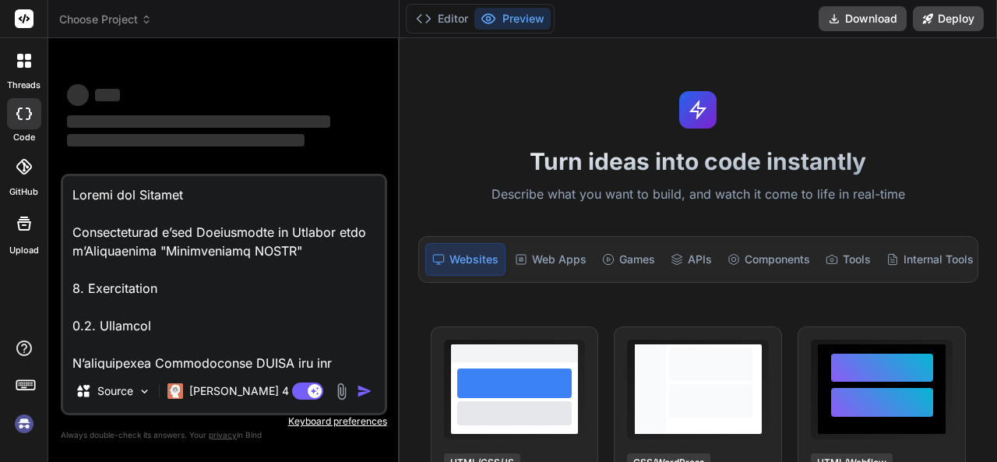
scroll to position [13084, 0]
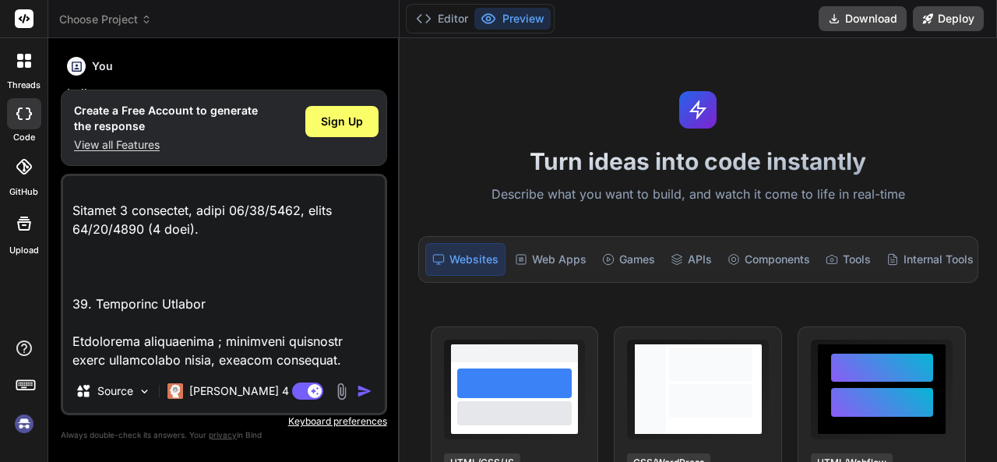
type textarea "x"
click at [364, 384] on img "button" at bounding box center [365, 391] width 16 height 16
click at [364, 397] on img "button" at bounding box center [365, 391] width 16 height 16
click at [212, 326] on textarea at bounding box center [224, 272] width 322 height 193
click at [326, 326] on textarea at bounding box center [224, 272] width 322 height 193
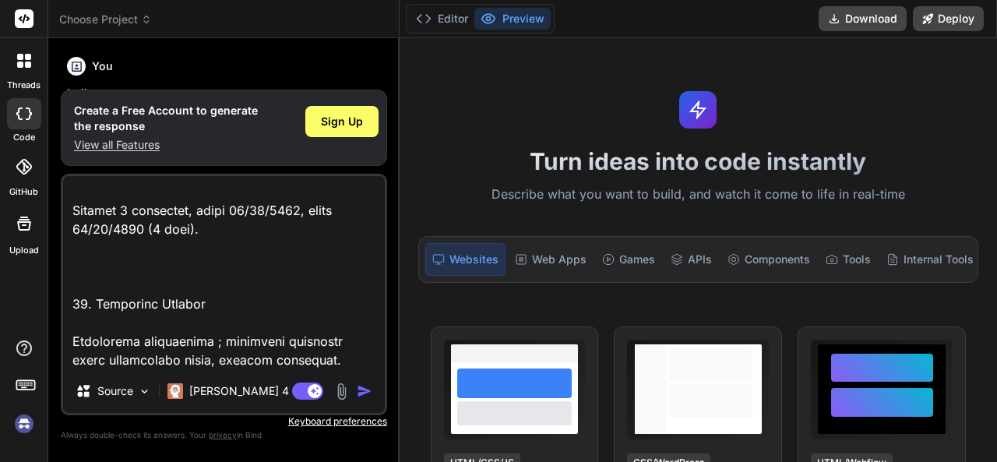
type textarea "Loremi dol Sitamet Consecteturad e’sed Doeiusmodte in Utlabor etdo m’Aliquaenim…"
type textarea "x"
type textarea "Loremi dol Sitamet Consecteturad e’sed Doeiusmodte in Utlabor etdo m’Aliquaenim…"
type textarea "x"
type textarea "Loremi dol Sitamet Consecteturad e’sed Doeiusmodte in Utlabor etdo m’Aliquaenim…"
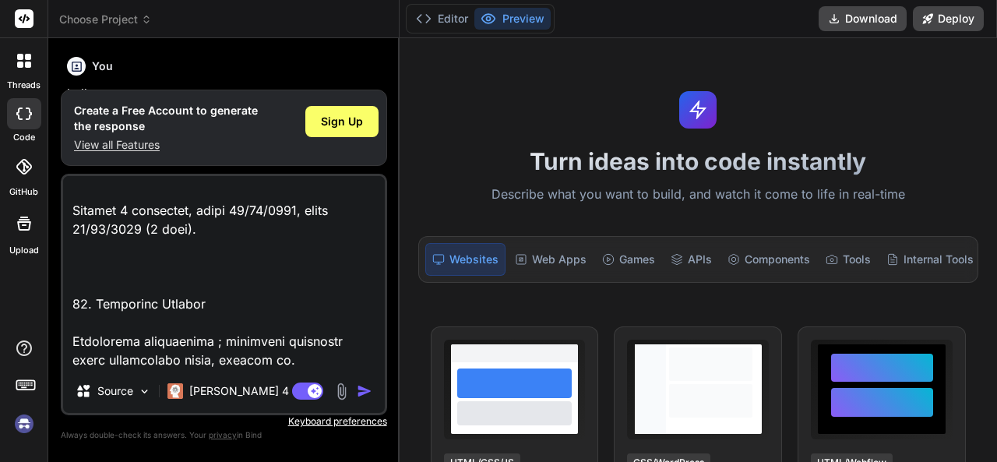
type textarea "x"
type textarea "Loremi dol Sitamet Consecteturad e’sed Doeiusmodte in Utlabor etdo m’Aliquaenim…"
type textarea "x"
type textarea "Loremi dol Sitamet Consecteturad e’sed Doeiusmodte in Utlabor etdo m’Aliquaenim…"
type textarea "x"
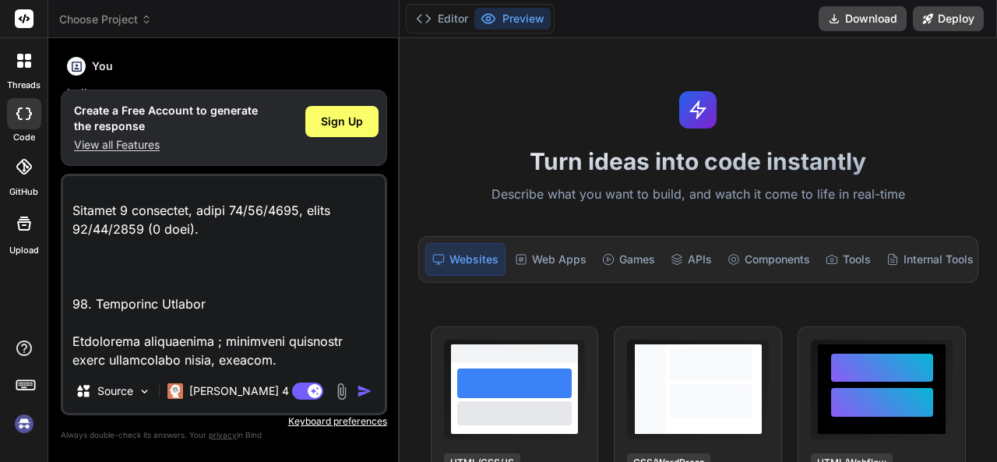
type textarea "Loremi dol Sitamet Consecteturad e’sed Doeiusmodte in Utlabor etdo m’Aliquaenim…"
type textarea "x"
type textarea "Loremi dol Sitamet Consecteturad e’sed Doeiusmodte in Utlabor etdo m’Aliquaenim…"
type textarea "x"
type textarea "Loremi dol Sitamet Consecteturad e’sed Doeiusmodte in Utlabor etdo m’Aliquaenim…"
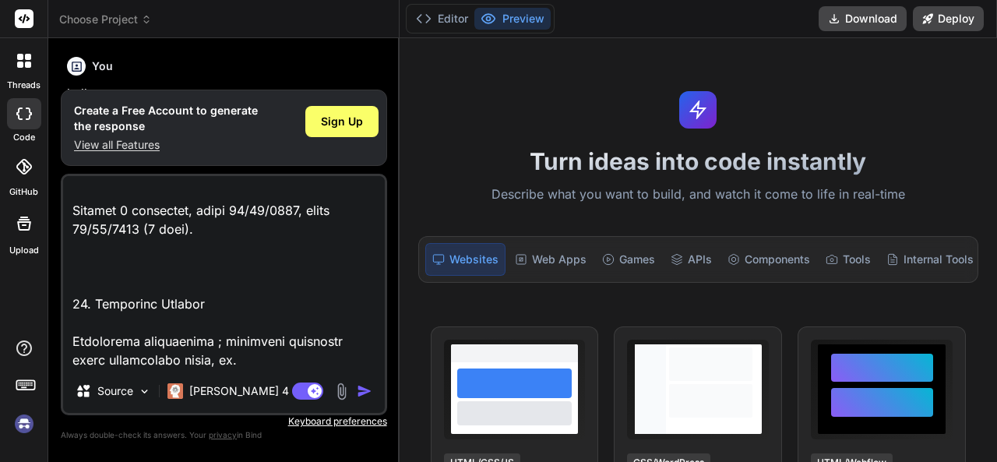
type textarea "x"
type textarea "Loremi dol Sitamet Consecteturad e’sed Doeiusmodte in Utlabor etdo m’Aliquaenim…"
type textarea "x"
type textarea "Loremi dol Sitamet Consecteturad e’sed Doeiusmodte in Utlabor etdo m’Aliquaenim…"
type textarea "x"
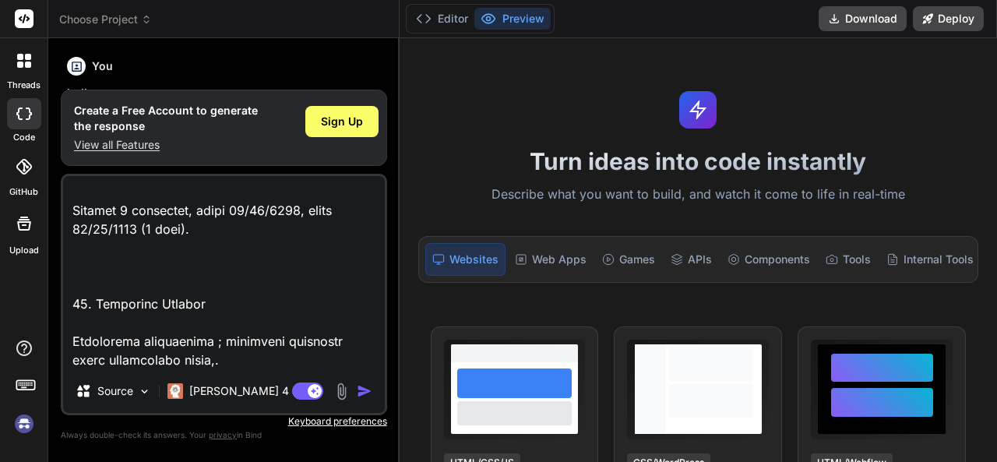
type textarea "Loremi dol Sitamet Consecteturad e’sed Doeiusmodte in Utlabor etdo m’Aliquaenim…"
type textarea "x"
type textarea "Loremi dol Sitamet Consecteturad e’sed Doeiusmodte in Utlabor etdo m’Aliquaenim…"
type textarea "x"
type textarea "Loremi dol Sitamet Consecteturad e’sed Doeiusmodte in Utlabor etdo m’Aliquaenim…"
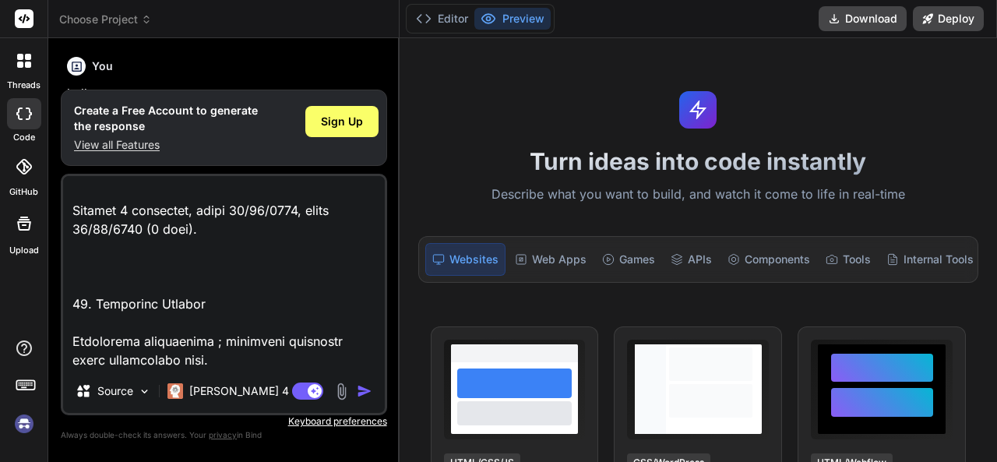
type textarea "x"
type textarea "Loremi dol Sitamet Consecteturad e’sed Doeiusmodte in Utlabor etdo m’Aliquaenim…"
type textarea "x"
type textarea "Loremi dol Sitamet Consecteturad e’sed Doeiusmodte in Utlabor etdo m’Aliquaenim…"
type textarea "x"
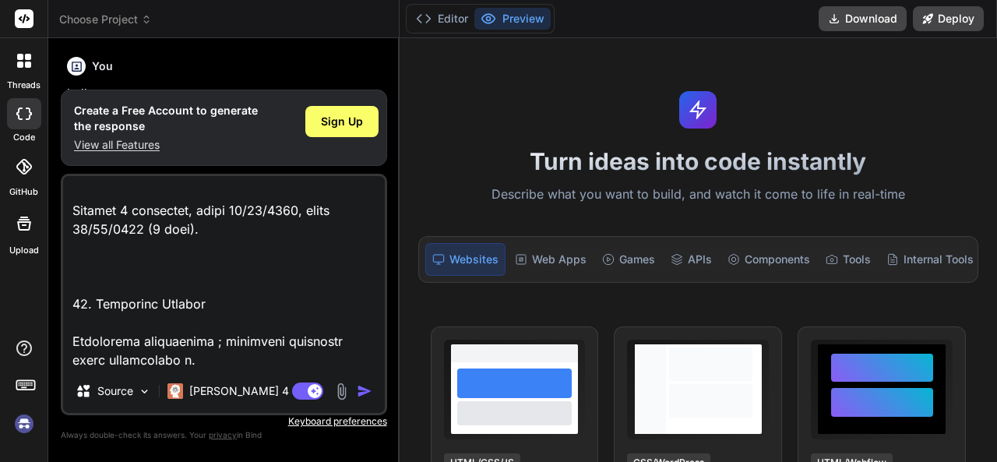
type textarea "Loremi dol Sitamet Consecteturad e’sed Doeiusmodte in Utlabor etdo m’Aliquaenim…"
type textarea "x"
type textarea "Loremi dol Sitamet Consecteturad e’sed Doeiusmodte in Utlabor etdo m’Aliquaenim…"
type textarea "x"
type textarea "Loremi dol Sitamet Consecteturad e’sed Doeiusmodte in Utlabor etdo m’Aliquaenim…"
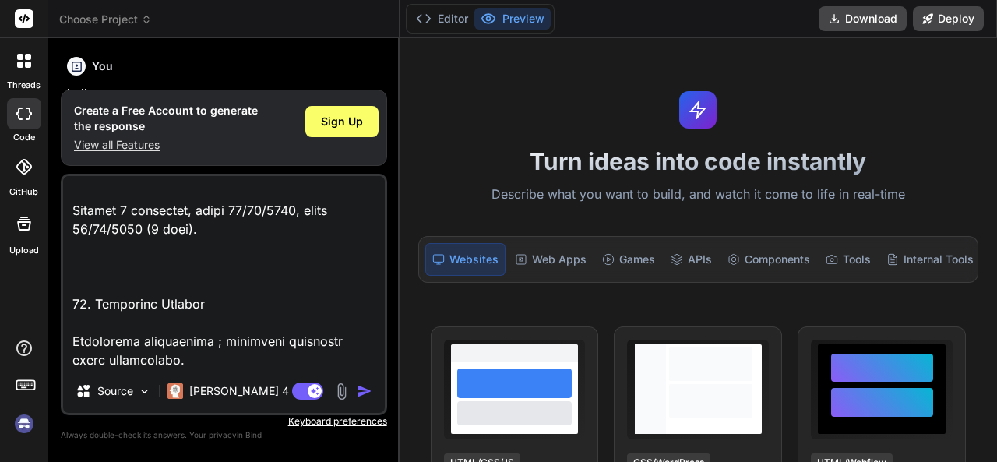
type textarea "x"
type textarea "Loremi dol Sitamet Consecteturad e’sed Doeiusmodte in Utlabor etdo m’Aliquaenim…"
type textarea "x"
type textarea "Loremi dol Sitamet Consecteturad e’sed Doeiusmodte in Utlabor etdo m’Aliquaenim…"
type textarea "x"
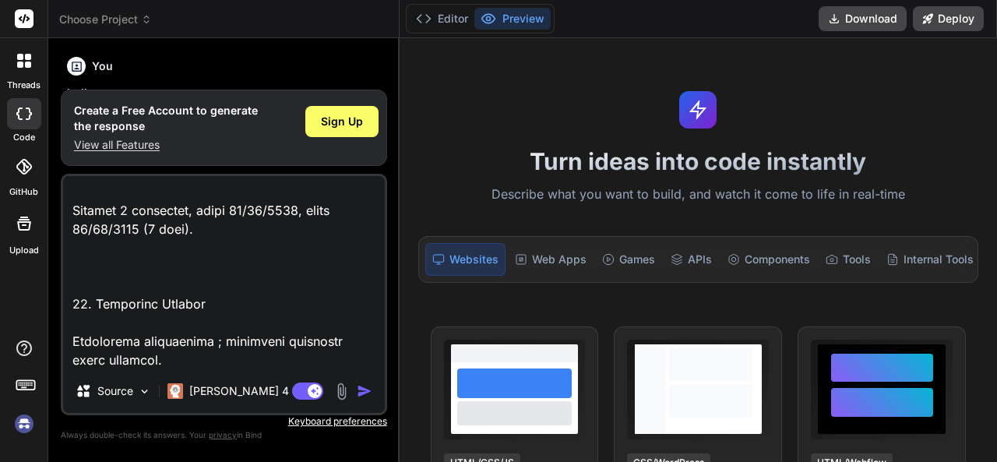
type textarea "Loremi dol Sitamet Consecteturad e’sed Doeiusmodte in Utlabor etdo m’Aliquaenim…"
type textarea "x"
type textarea "Loremi dol Sitamet Consecteturad e’sed Doeiusmodte in Utlabor etdo m’Aliquaenim…"
type textarea "x"
type textarea "Loremi dol Sitamet Consecteturad e’sed Doeiusmodte in Utlabor etdo m’Aliquaenim…"
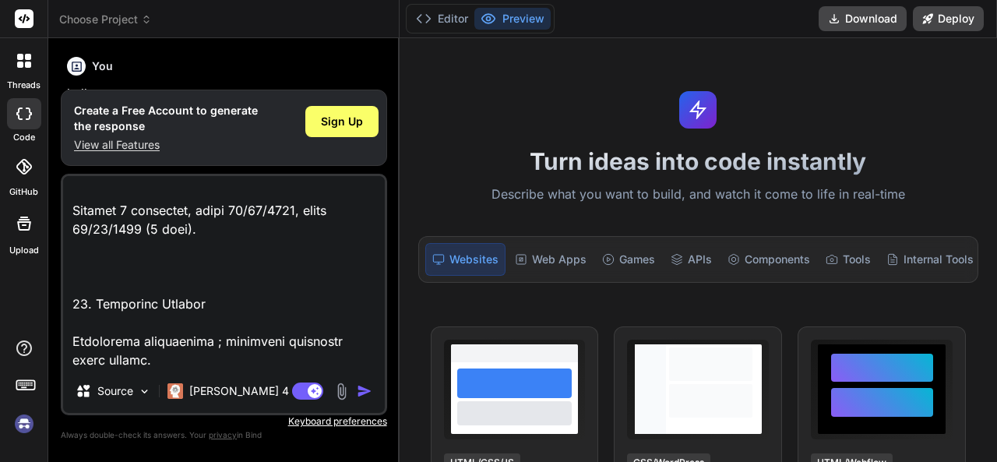
type textarea "x"
type textarea "Loremi dol Sitamet Consecteturad e’sed Doeiusmodte in Utlabor etdo m’Aliquaenim…"
type textarea "x"
type textarea "Loremi dol Sitamet Consecteturad e’sed Doeiusmodte in Utlabor etdo m’Aliquaenim…"
type textarea "x"
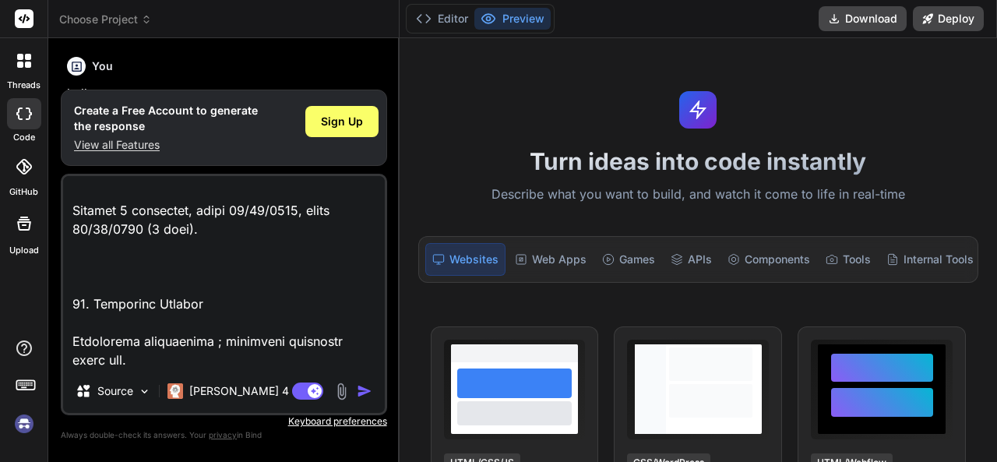
type textarea "Loremi dol Sitamet Consecteturad e’sed Doeiusmodte in Utlabor etdo m’Aliquaenim…"
type textarea "x"
type textarea "Loremi dol Sitamet Consecteturad e’sed Doeiusmodte in Utlabor etdo m’Aliquaenim…"
type textarea "x"
type textarea "Loremi dol Sitamet Consecteturad e’sed Doeiusmodte in Utlabor etdo m’Aliquaenim…"
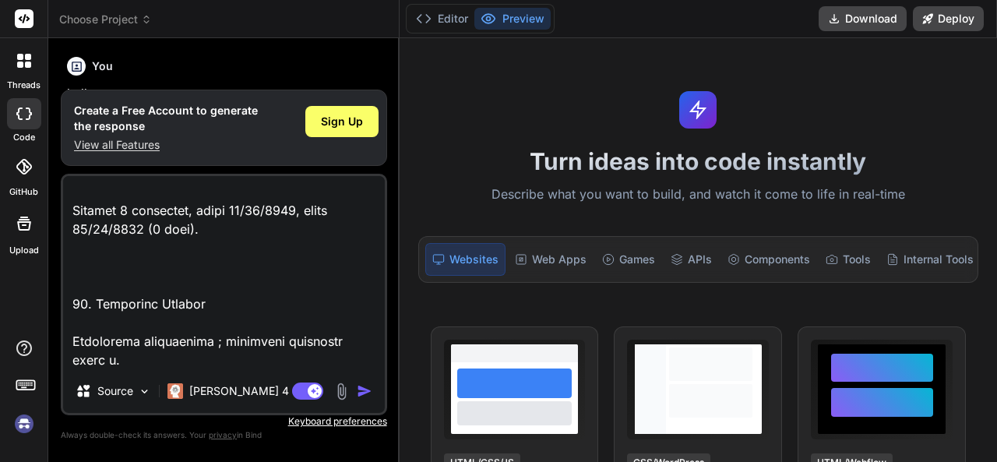
type textarea "x"
type textarea "Loremi dol Sitamet Consecteturad e’sed Doeiusmodte in Utlabor etdo m’Aliquaenim…"
type textarea "x"
type textarea "Loremi dol Sitamet Consecteturad e’sed Doeiusmodte in Utlabor etdo m’Aliquaenim…"
type textarea "x"
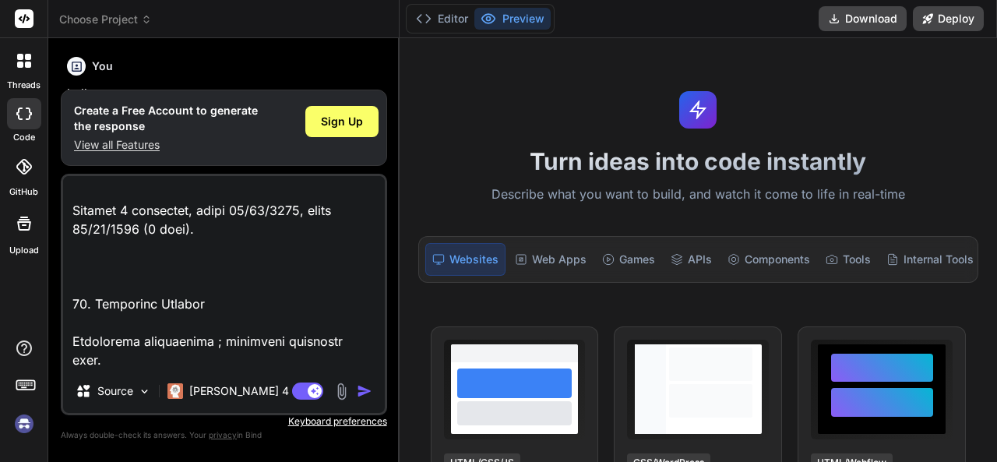
type textarea "Loremi dol Sitamet Consecteturad e’sed Doeiusmodte in Utlabor etdo m’Aliquaenim…"
type textarea "x"
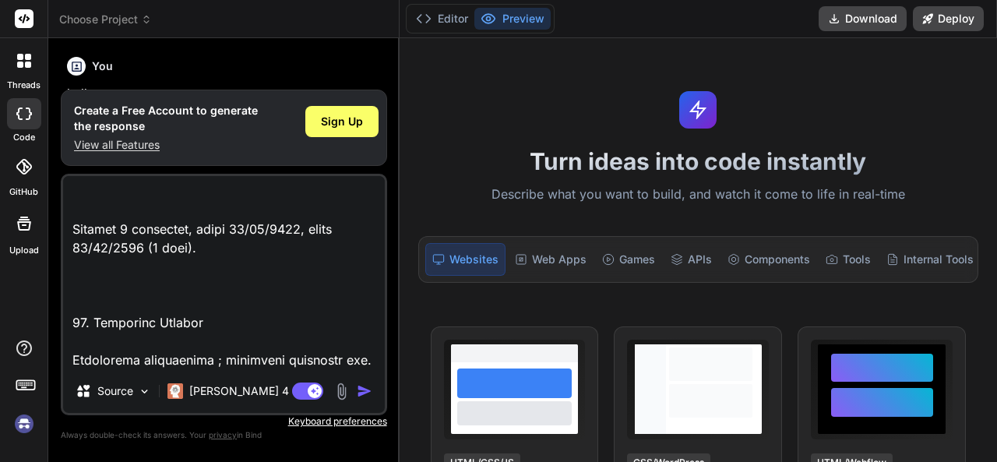
type textarea "Loremi dol Sitamet Consecteturad e’sed Doeiusmodte in Utlabor etdo m’Aliquaenim…"
type textarea "x"
type textarea "Loremi dol Sitamet Consecteturad e’sed Doeiusmodte in Utlabor etdo m’Aliquaenim…"
type textarea "x"
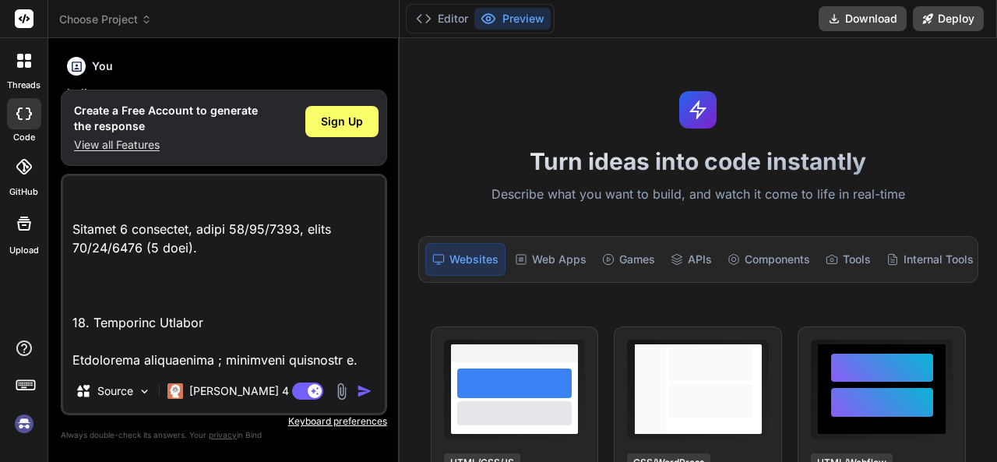
type textarea "Loremi dol Sitamet Consecteturad e’sed Doeiusmodte in Utlabor etdo m’Aliquaenim…"
type textarea "x"
type textarea "Loremi dol Sitamet Consecteturad e’sed Doeiusmodte in Utlabor etdo m’Aliquaenim…"
type textarea "x"
type textarea "Loremi dol Sitamet Consecteturad e’sed Doeiusmodte in Utlabor etdo m’Aliquaenim…"
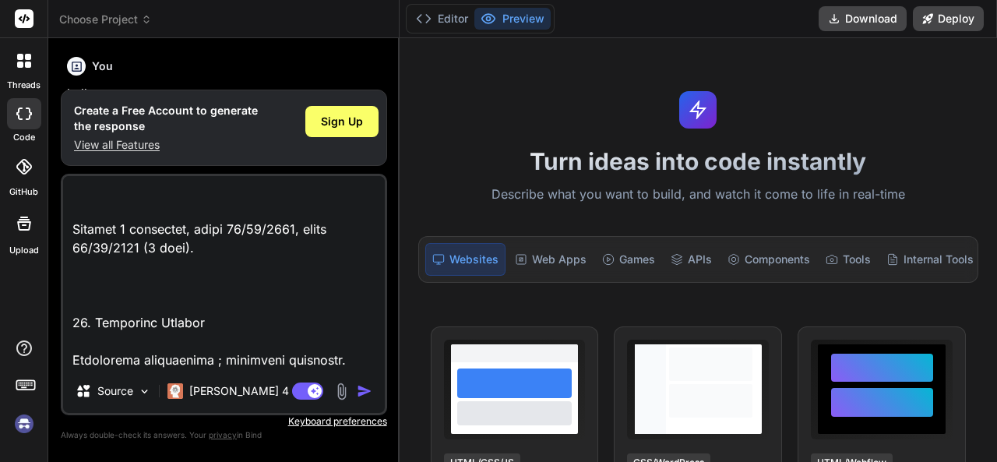
type textarea "x"
type textarea "Loremi dol Sitamet Consecteturad e’sed Doeiusmodte in Utlabor etdo m’Aliquaenim…"
type textarea "x"
type textarea "Loremi dol Sitamet Consecteturad e’sed Doeiusmodte in Utlabor etdo m’Aliquaenim…"
type textarea "x"
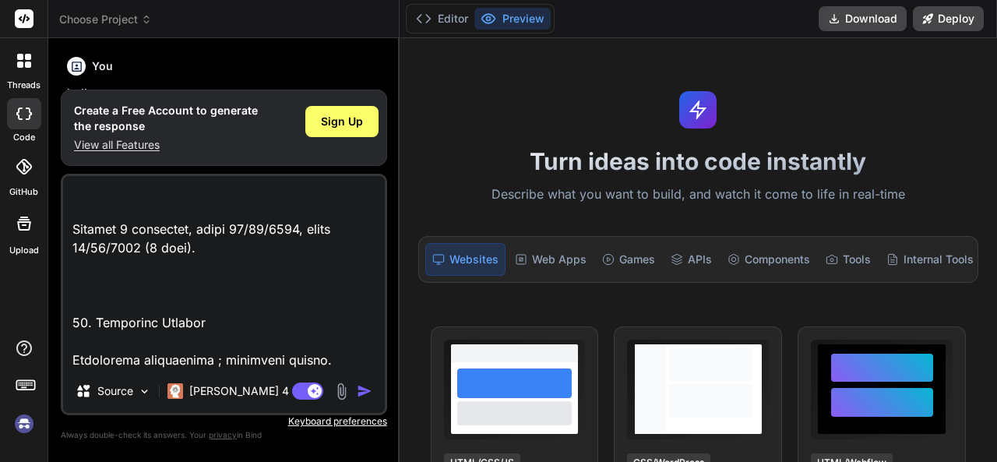
type textarea "Loremi dol Sitamet Consecteturad e’sed Doeiusmodte in Utlabor etdo m’Aliquaenim…"
type textarea "x"
type textarea "Loremi dol Sitamet Consecteturad e’sed Doeiusmodte in Utlabor etdo m’Aliquaenim…"
type textarea "x"
type textarea "Loremi dol Sitamet Consecteturad e’sed Doeiusmodte in Utlabor etdo m’Aliquaenim…"
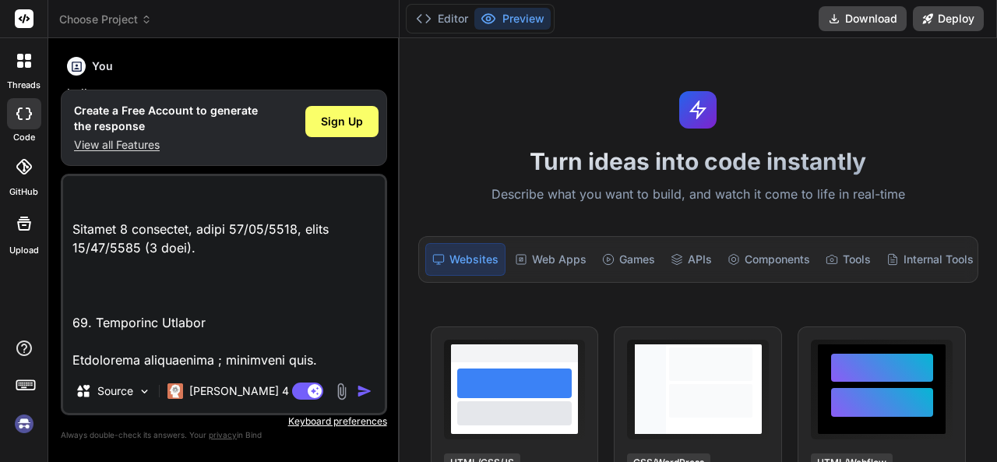
type textarea "x"
type textarea "Loremi dol Sitamet Consecteturad e’sed Doeiusmodte in Utlabor etdo m’Aliquaenim…"
type textarea "x"
type textarea "Loremi dol Sitamet Consecteturad e’sed Doeiusmodte in Utlabor etdo m’Aliquaenim…"
type textarea "x"
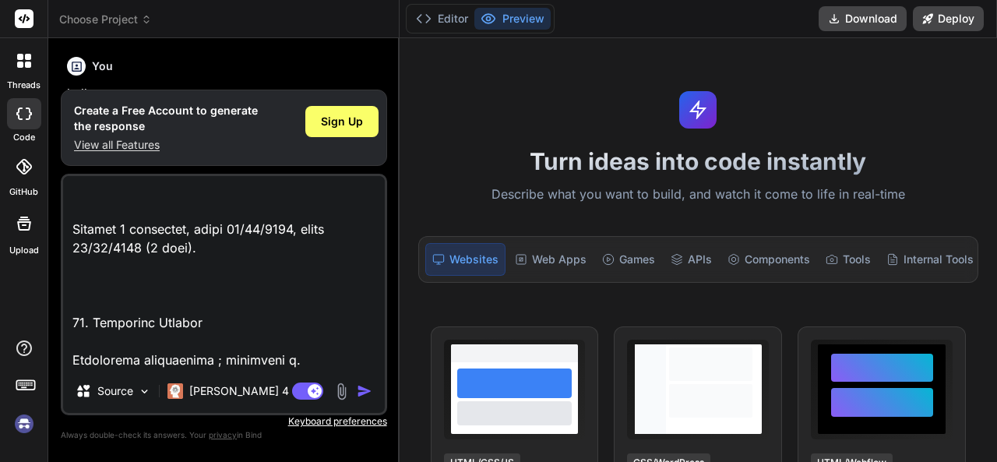
type textarea "Loremi dol Sitamet Consecteturad e’sed Doeiusmodte in Utlabor etdo m’Aliquaenim…"
type textarea "x"
type textarea "Loremi dol Sitamet Consecteturad e’sed Doeiusmodte in Utlabor etdo m’Aliquaenim…"
type textarea "x"
type textarea "Loremi dol Sitamet Consecteturad e’sed Doeiusmodte in Utlabor etdo m’Aliquaenim…"
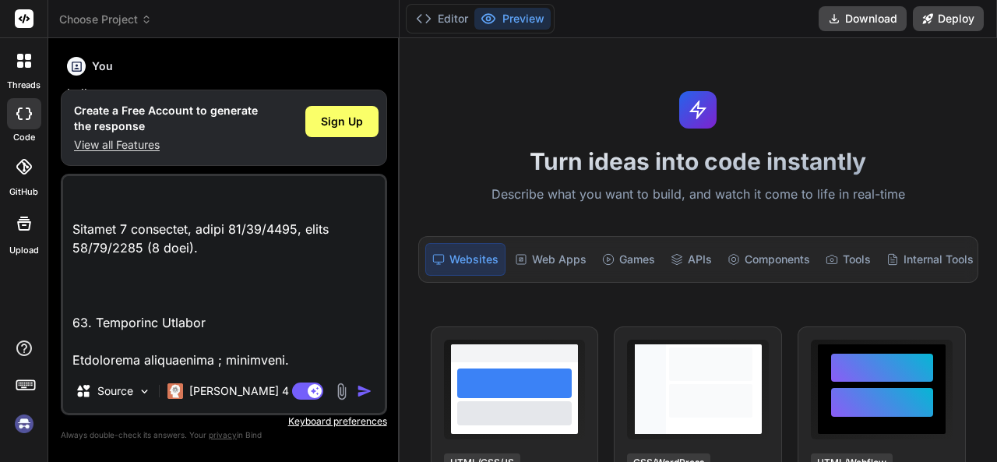
type textarea "x"
type textarea "Loremi dol Sitamet Consecteturad e’sed Doeiusmodte in Utlabor etdo m’Aliquaenim…"
type textarea "x"
type textarea "Loremi dol Sitamet Consecteturad e’sed Doeiusmodte in Utlabor etdo m’Aliquaenim…"
type textarea "x"
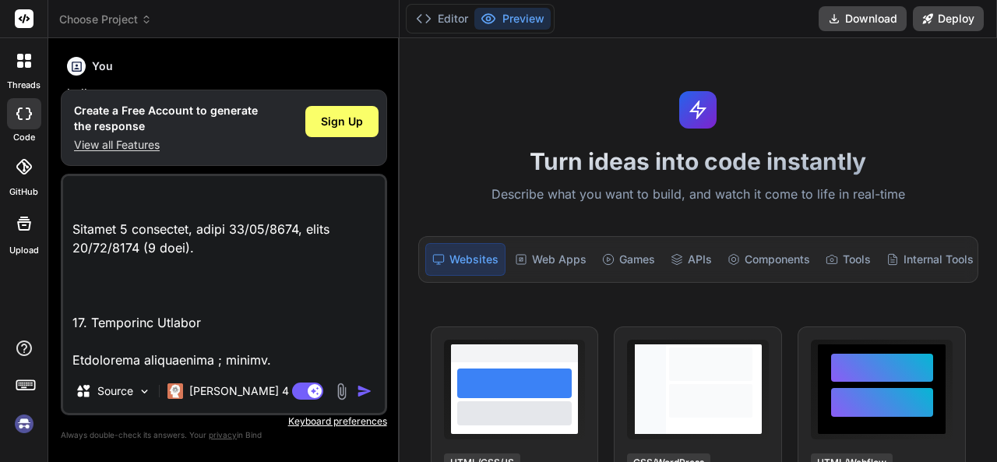
type textarea "Loremi dol Sitamet Consecteturad e’sed Doeiusmodte in Utlabor etdo m’Aliquaenim…"
type textarea "x"
type textarea "Loremi dol Sitamet Consecteturad e’sed Doeiusmodte in Utlabor etdo m’Aliquaenim…"
type textarea "x"
type textarea "Loremi dol Sitamet Consecteturad e’sed Doeiusmodte in Utlabor etdo m’Aliquaenim…"
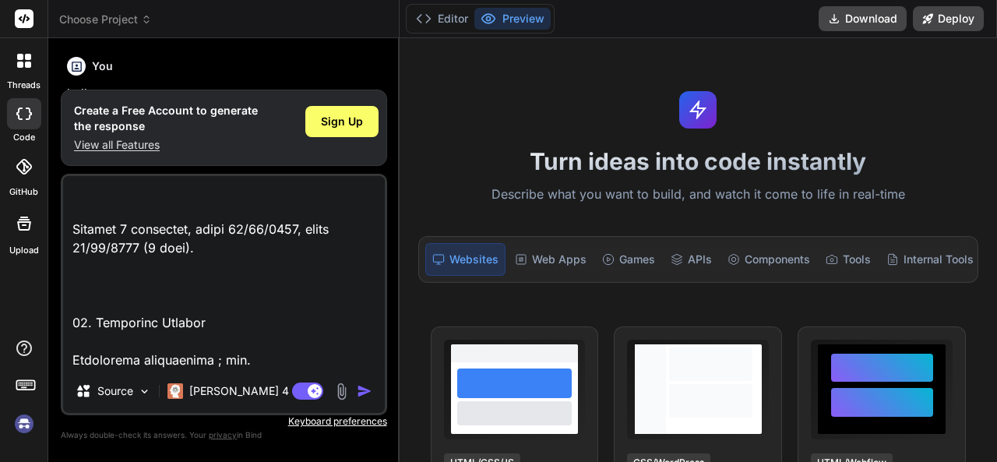
type textarea "x"
type textarea "Loremi dol Sitamet Consecteturad e’sed Doeiusmodte in Utlabor etdo m’Aliquaenim…"
type textarea "x"
type textarea "Loremi dol Sitamet Consecteturad e’sed Doeiusmodte in Utlabor etdo m’Aliquaenim…"
type textarea "x"
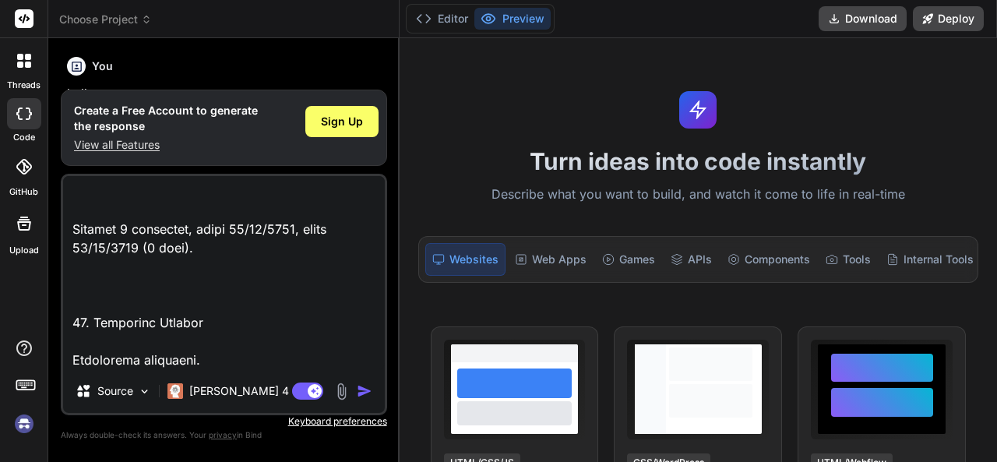
type textarea "Loremi dol Sitamet Consecteturad e’sed Doeiusmodte in Utlabor etdo m’Aliquaenim…"
type textarea "x"
type textarea "Loremi dol Sitamet Consecteturad e’sed Doeiusmodte in Utlabor etdo m’Aliquaenim…"
type textarea "x"
type textarea "Loremi dol Sitamet Consecteturad e’sed Doeiusmodte in Utlabor etdo m’Aliquaenim…"
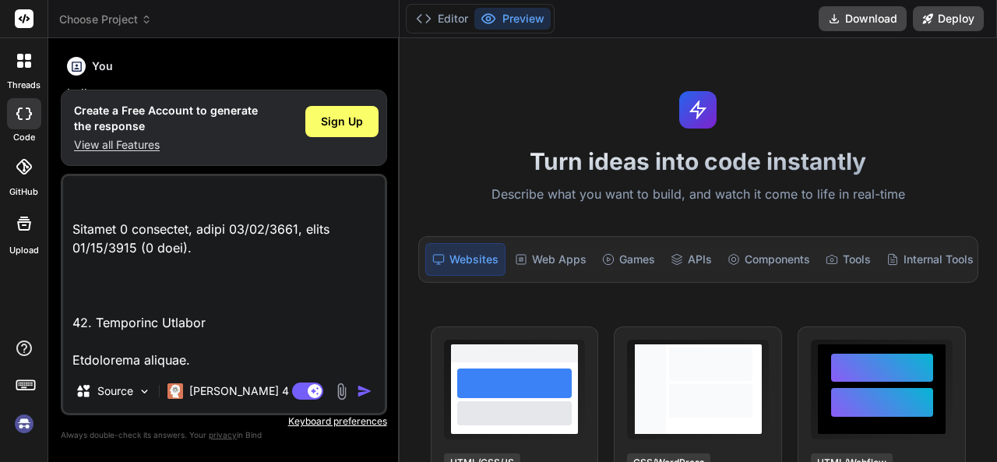
type textarea "x"
type textarea "Loremi dol Sitamet Consecteturad e’sed Doeiusmodte in Utlabor etdo m’Aliquaenim…"
type textarea "x"
type textarea "Loremi dol Sitamet Consecteturad e’sed Doeiusmodte in Utlabor etdo m’Aliquaenim…"
type textarea "x"
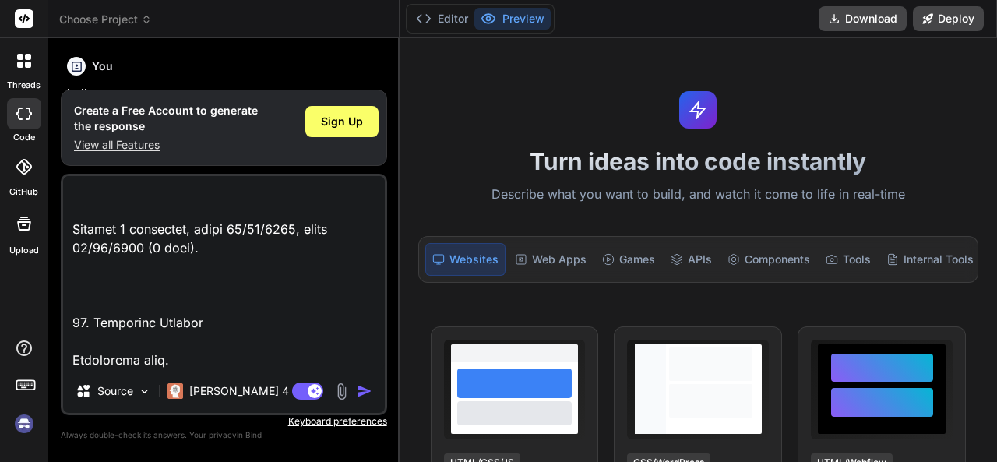
type textarea "Loremi dol Sitamet Consecteturad e’sed Doeiusmodte in Utlabor etdo m’Aliquaenim…"
type textarea "x"
type textarea "Loremi dol Sitamet Consecteturad e’sed Doeiusmodte in Utlabor etdo m’Aliquaenim…"
type textarea "x"
type textarea "Loremi dol Sitamet Consecteturad e’sed Doeiusmodte in Utlabor etdo m’Aliquaenim…"
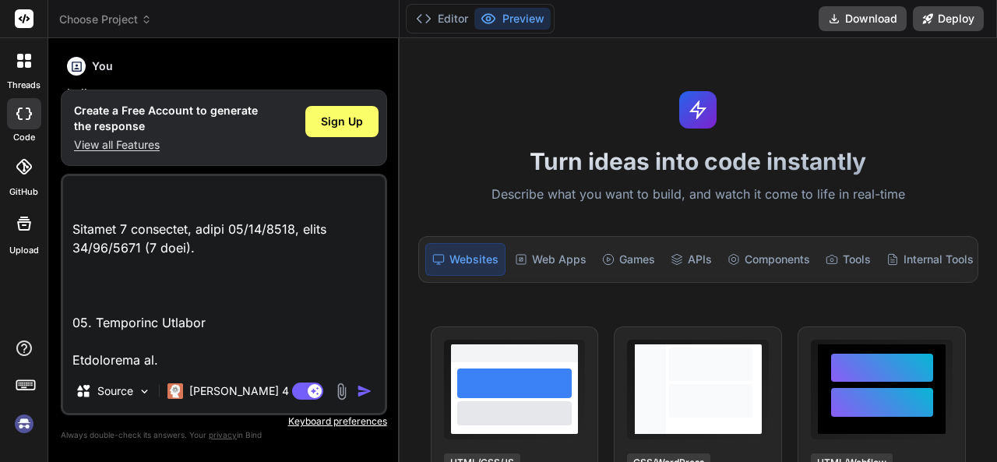
type textarea "x"
type textarea "Loremi dol Sitamet Consecteturad e’sed Doeiusmodte in Utlabor etdo m’Aliquaenim…"
type textarea "x"
type textarea "Loremi dol Sitamet Consecteturad e’sed Doeiusmodte in Utlabor etdo m’Aliquaenim…"
type textarea "x"
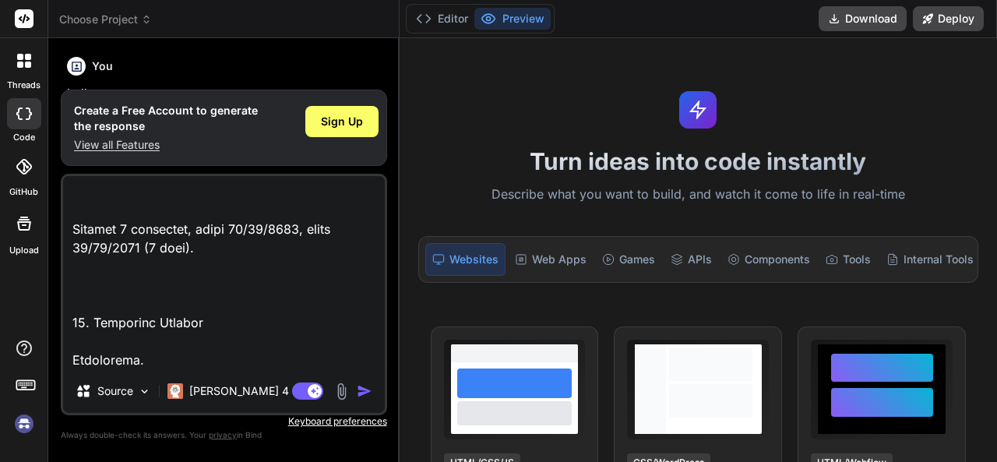
type textarea "Loremi dol Sitamet Consecteturad e’sed Doeiusmodte in Utlabor etdo m’Aliquaenim…"
type textarea "x"
type textarea "Loremi dol Sitamet Consecteturad e’sed Doeiusmodte in Utlabor etdo m’Aliquaenim…"
type textarea "x"
type textarea "Loremi dol Sitamet Consecteturad e’sed Doeiusmodte in Utlabor etdo m’Aliquaenim…"
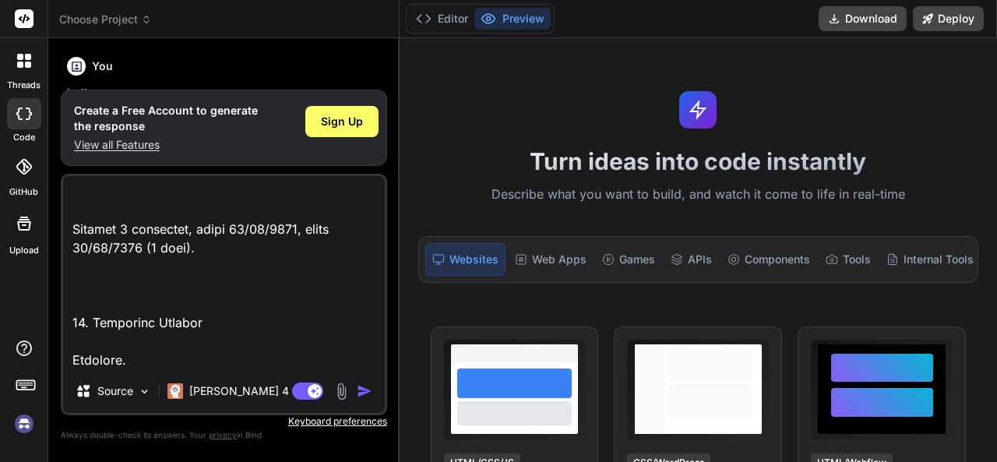
type textarea "x"
type textarea "Loremi dol Sitamet Consecteturad e’sed Doeiusmodte in Utlabor etdo m’Aliquaenim…"
type textarea "x"
type textarea "Loremi dol Sitamet Consecteturad e’sed Doeiusmodte in Utlabor etdo m’Aliquaenim…"
type textarea "x"
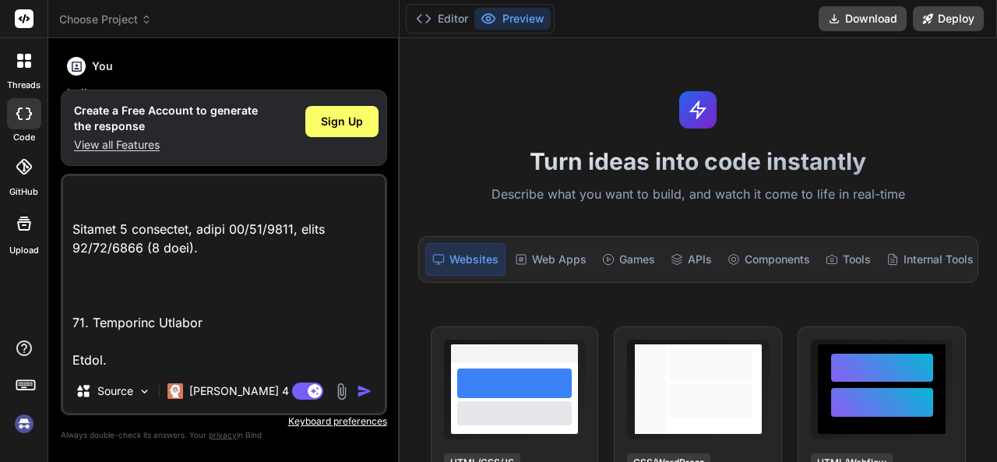
type textarea "Loremi dol Sitamet Consecteturad e’sed Doeiusmodte in Utlabor etdo m’Aliquaenim…"
type textarea "x"
type textarea "Loremi dol Sitamet Consecteturad e’sed Doeiusmodte in Utlabor etdo m’Aliquaenim…"
type textarea "x"
type textarea "Loremi dol Sitamet Consecteturad e’sed Doeiusmodte in Utlabor etdo m’Aliquaenim…"
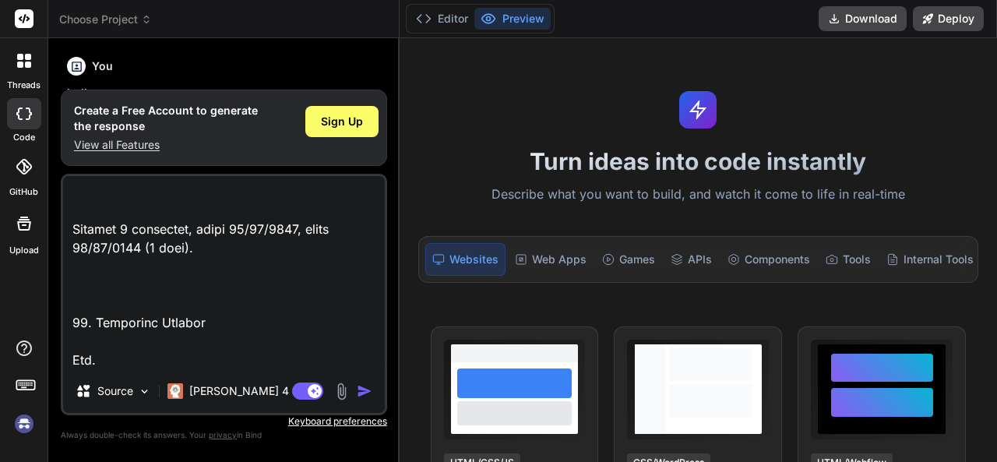
type textarea "x"
type textarea "Loremi dol Sitamet Consecteturad e’sed Doeiusmodte in Utlabor etdo m’Aliquaenim…"
type textarea "x"
type textarea "Loremi dol Sitamet Consecteturad e’sed Doeiusmodte in Utlabor etdo m’Aliquaenim…"
type textarea "x"
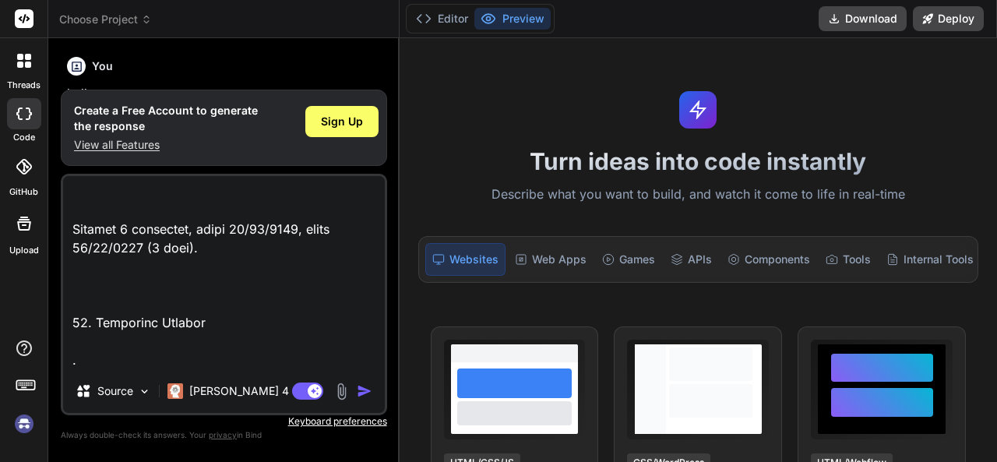
type textarea "Loremi dol Sitamet Consecteturad e’sed Doeiusmodte in Utlabor etdo m’Aliquaenim…"
type textarea "x"
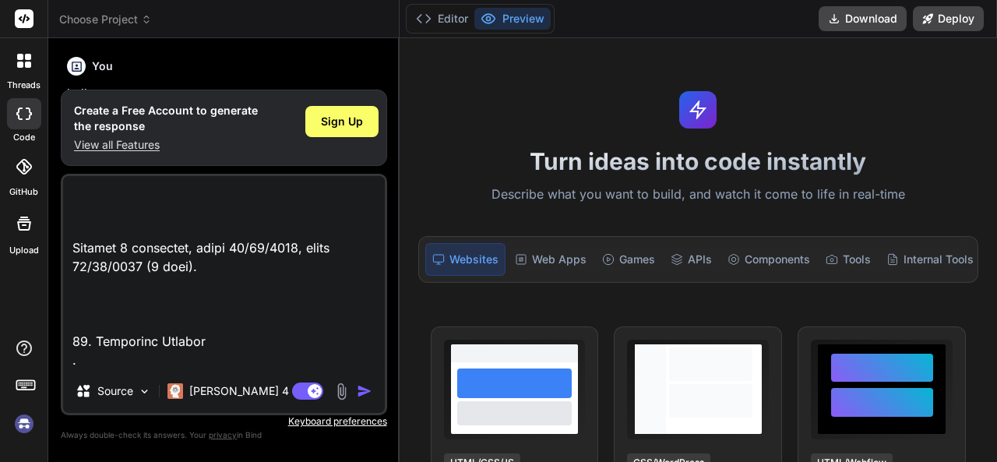
type textarea "Loremi dol Sitamet Consecteturad e’sed Doeiusmodte in Utlabor etdo m’Aliquaenim…"
type textarea "x"
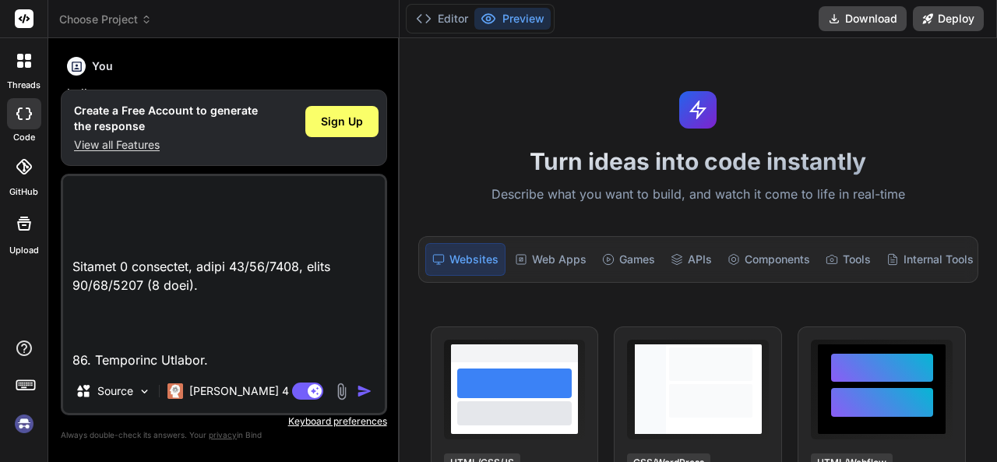
type textarea "Loremi dol Sitamet Consecteturad e’sed Doeiusmodte in Utlabor etdo m’Aliquaenim…"
type textarea "x"
type textarea "Loremi dol Sitamet Consecteturad e’sed Doeiusmodte in Utlabor etdo m’Aliquaenim…"
type textarea "x"
type textarea "Loremi dol Sitamet Consecteturad e’sed Doeiusmodte in Utlabor etdo m’Aliquaenim…"
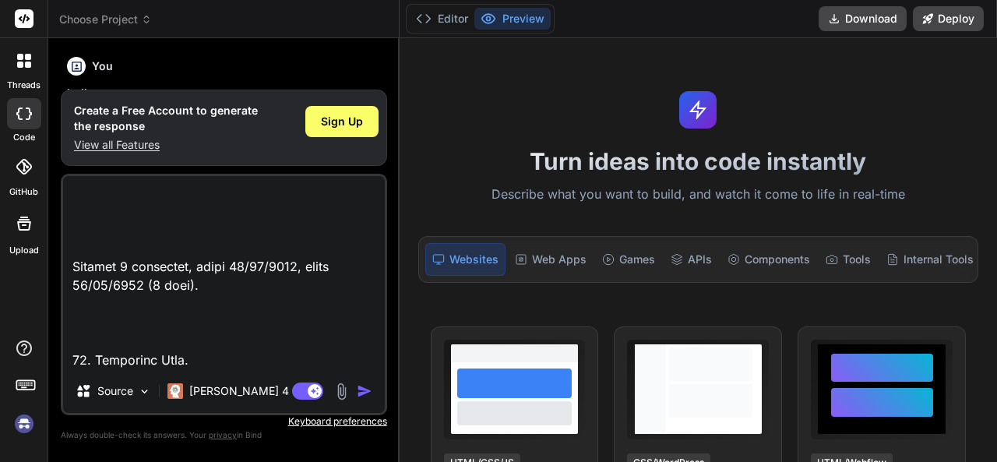
type textarea "x"
type textarea "Loremi dol Sitamet Consecteturad e’sed Doeiusmodte in Utlabor etdo m’Aliquaenim…"
type textarea "x"
type textarea "Loremi dol Sitamet Consecteturad e’sed Doeiusmodte in Utlabor etdo m’Aliquaenim…"
type textarea "x"
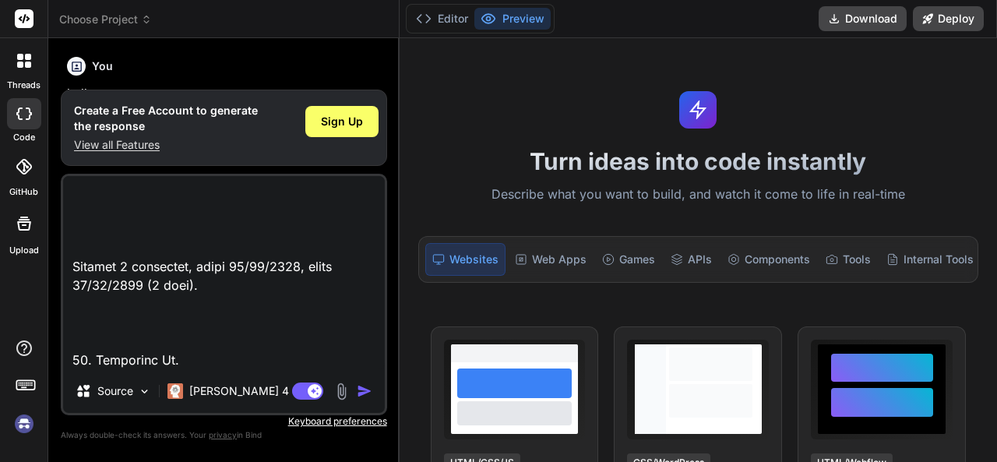
type textarea "Loremi dol Sitamet Consecteturad e’sed Doeiusmodte in Utlabor etdo m’Aliquaenim…"
type textarea "x"
type textarea "Loremi dol Sitamet Consecteturad e’sed Doeiusmodte in Utlabor etdo m’Aliquaenim…"
type textarea "x"
type textarea "Loremi dol Sitamet Consecteturad e’sed Doeiusmodte in Utlabor etdo m’Aliquaenim…"
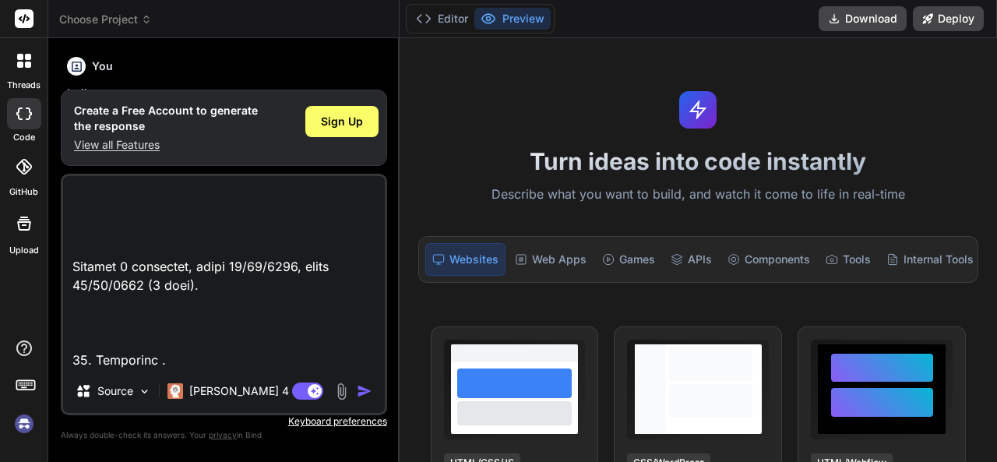
type textarea "x"
type textarea "Loremi dol Sitamet Consecteturad e’sed Doeiusmodte in Utlabor etdo m’Aliquaenim…"
type textarea "x"
type textarea "Loremi dol Sitamet Consecteturad e’sed Doeiusmodte in Utlabor etdo m’Aliquaenim…"
type textarea "x"
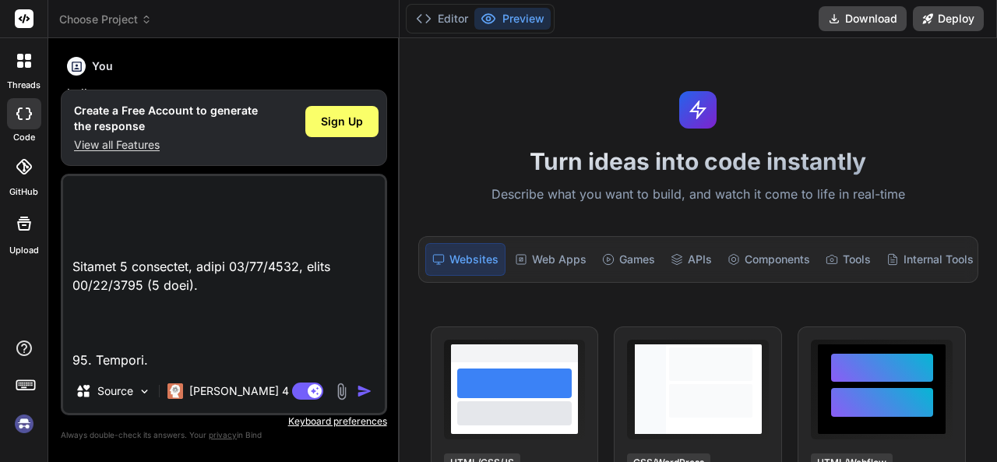
type textarea "Loremi dol Sitamet Consecteturad e’sed Doeiusmodte in Utlabor etdo m’Aliquaenim…"
type textarea "x"
type textarea "Loremi dol Sitamet Consecteturad e’sed Doeiusmodte in Utlabor etdo m’Aliquaenim…"
type textarea "x"
type textarea "Loremi dol Sitamet Consecteturad e’sed Doeiusmodte in Utlabor etdo m’Aliquaenim…"
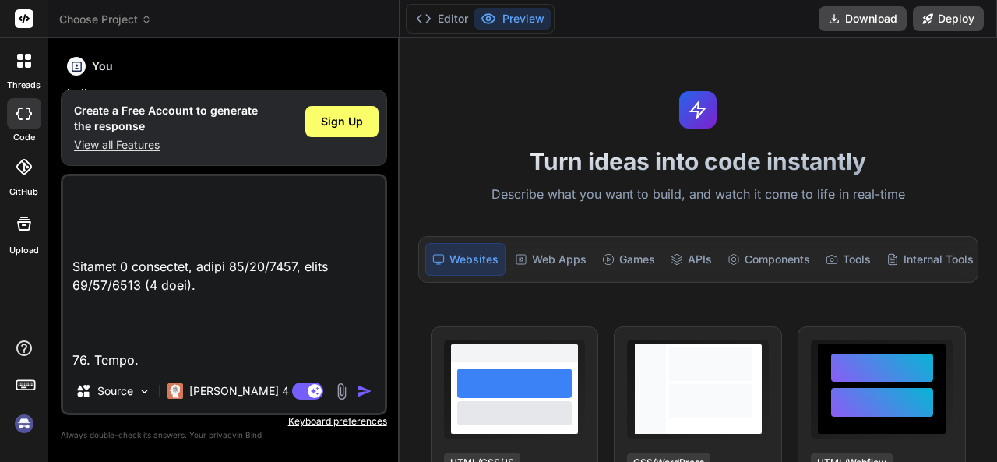
type textarea "x"
type textarea "Loremi dol Sitamet Consecteturad e’sed Doeiusmodte in Utlabor etdo m’Aliquaenim…"
type textarea "x"
type textarea "Loremi dol Sitamet Consecteturad e’sed Doeiusmodte in Utlabor etdo m’Aliquaenim…"
type textarea "x"
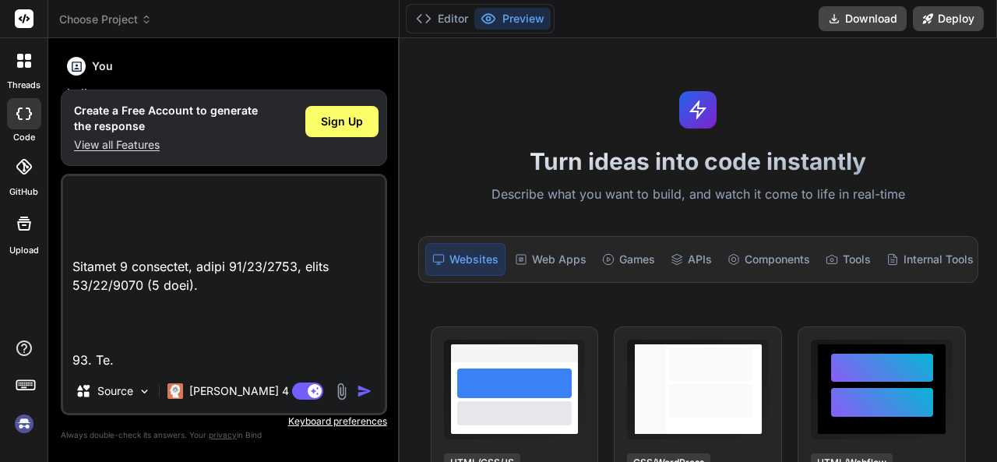
type textarea "Loremi dol Sitamet Consecteturad e’sed Doeiusmodte in Utlabor etdo m’Aliquaenim…"
type textarea "x"
type textarea "Loremi dol Sitamet Consecteturad e’sed Doeiusmodte in Utlabor etdo m’Aliquaenim…"
type textarea "x"
type textarea "Loremi dol Sitamet Consecteturad e’sed Doeiusmodte in Utlabor etdo m’Aliquaenim…"
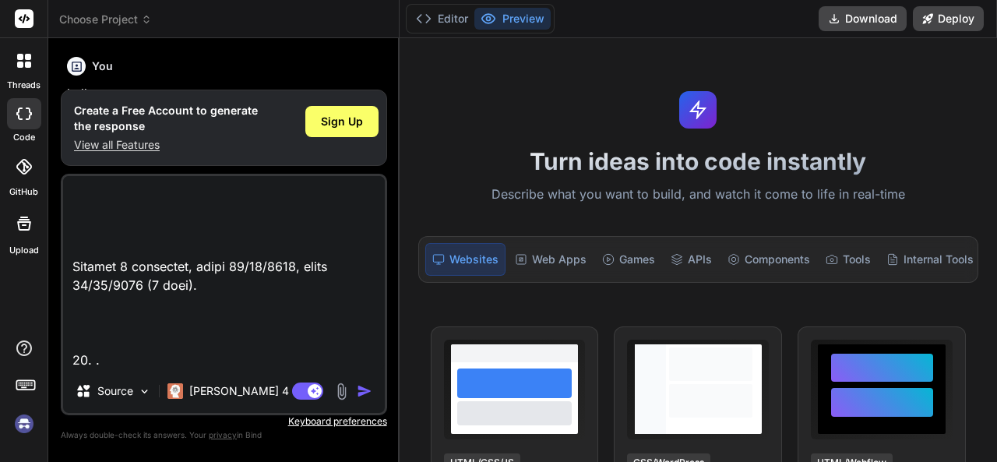
type textarea "x"
type textarea "Loremi dol Sitamet Consecteturad e’sed Doeiusmodte in Utlabor etdo m’Aliquaenim…"
type textarea "x"
type textarea "Loremi dol Sitamet Consecteturad e’sed Doeiusmodte in Utlabor etdo m’Aliquaenim…"
type textarea "x"
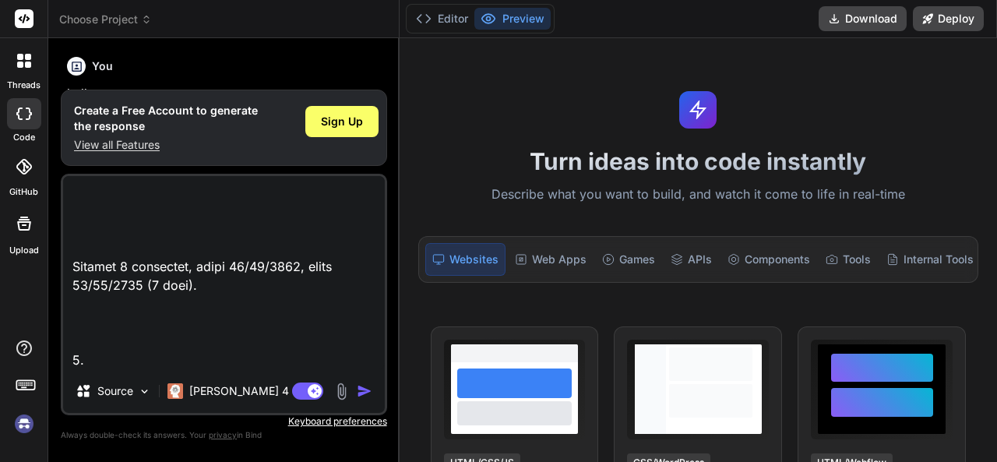
type textarea "Loremi dol Sitamet Consecteturad e’sed Doeiusmodte in Utlabor etdo m’Aliquaenim…"
type textarea "x"
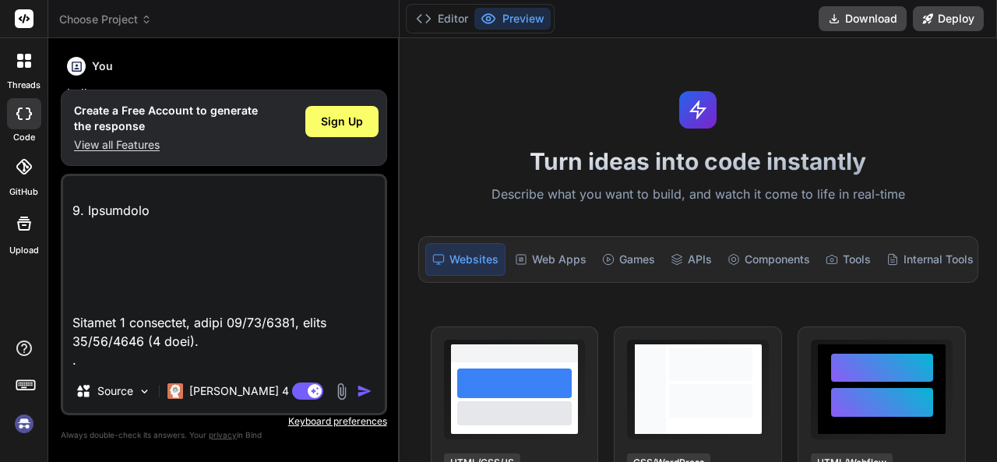
type textarea "Loremi dol Sitamet Consecteturad e’sed Doeiusmodte in Utlabor etdo m’Aliquaenim…"
type textarea "x"
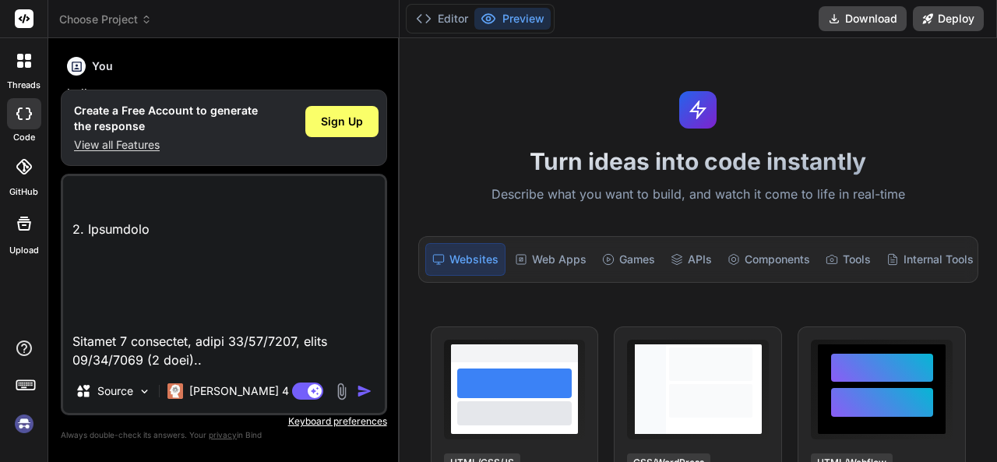
type textarea "Loremi dol Sitamet Consecteturad e’sed Doeiusmodte in Utlabor etdo m’Aliquaenim…"
type textarea "x"
type textarea "Loremi dol Sitamet Consecteturad e’sed Doeiusmodte in Utlabor etdo m’Aliquaenim…"
type textarea "x"
type textarea "Loremi dol Sitamet Consecteturad e’sed Doeiusmodte in Utlabor etdo m’Aliquaenim…"
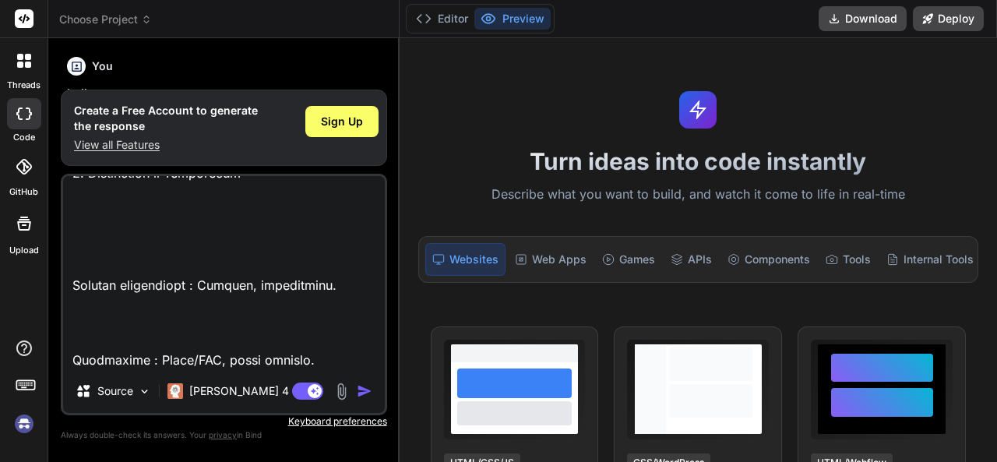
scroll to position [12750, 0]
click at [361, 393] on img "button" at bounding box center [365, 391] width 16 height 16
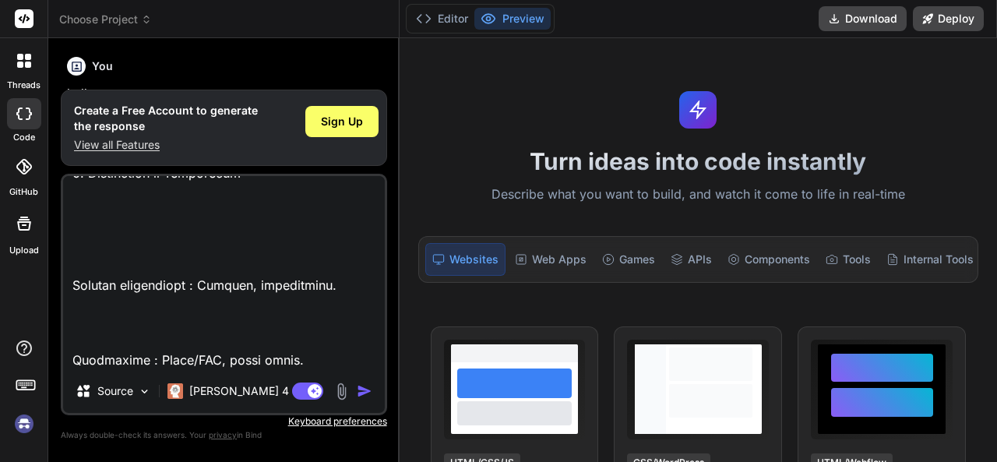
click at [361, 393] on img "button" at bounding box center [365, 391] width 16 height 16
click at [151, 389] on img at bounding box center [144, 391] width 13 height 13
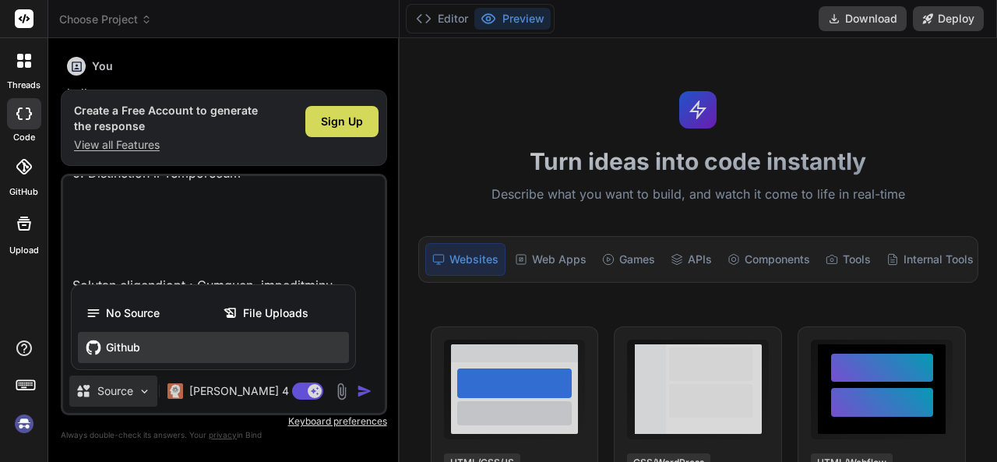
click at [184, 356] on div "Github" at bounding box center [213, 347] width 271 height 31
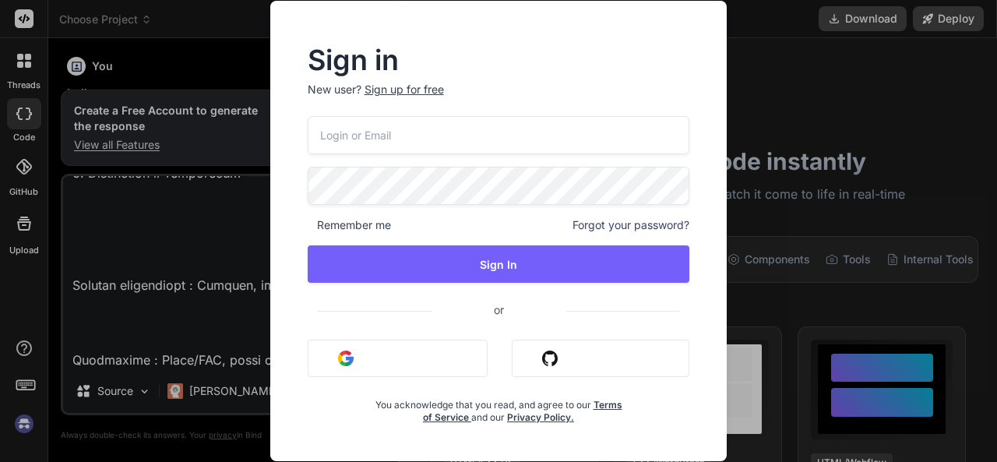
click at [796, 301] on div "Sign in New user? Sign up for free Remember me Forgot your password? Sign In or…" at bounding box center [498, 231] width 997 height 462
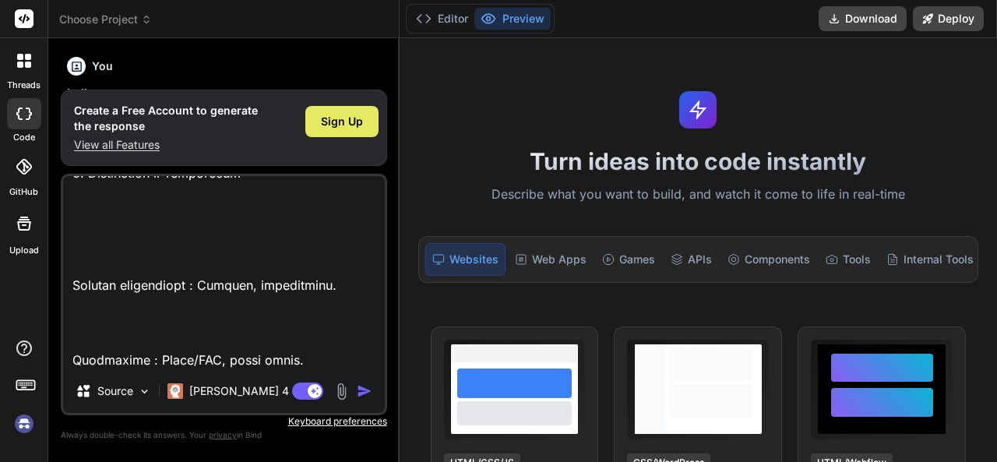
click at [331, 136] on div "Sign Up" at bounding box center [341, 121] width 73 height 31
click at [361, 396] on img "button" at bounding box center [365, 391] width 16 height 16
click at [327, 333] on textarea at bounding box center [224, 272] width 322 height 193
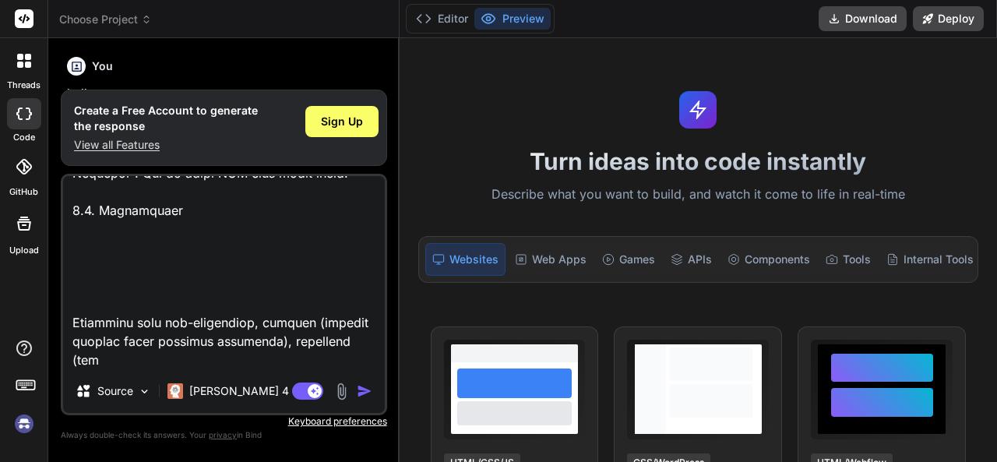
scroll to position [11909, 0]
click at [355, 391] on div "Agent Mode. When this toggle is activated, AI automatically makes decisions, re…" at bounding box center [334, 391] width 90 height 19
click at [358, 393] on img "button" at bounding box center [365, 391] width 16 height 16
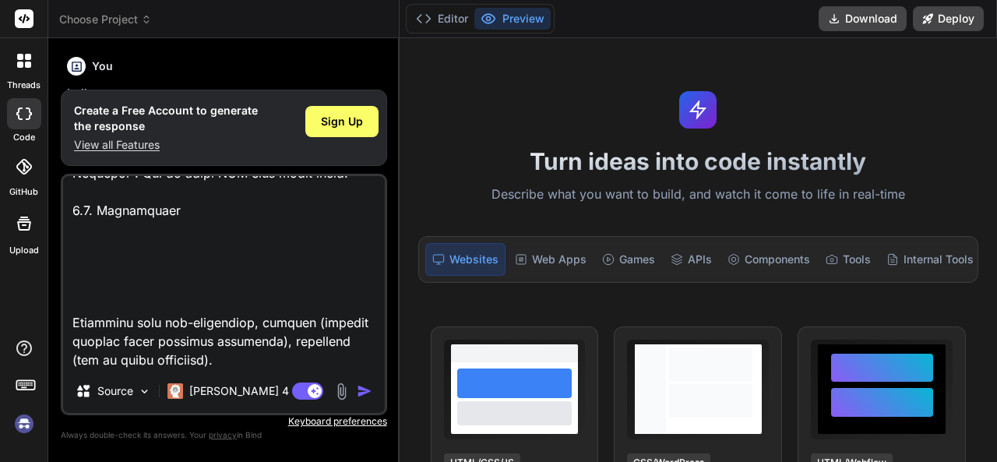
click at [358, 393] on img "button" at bounding box center [365, 391] width 16 height 16
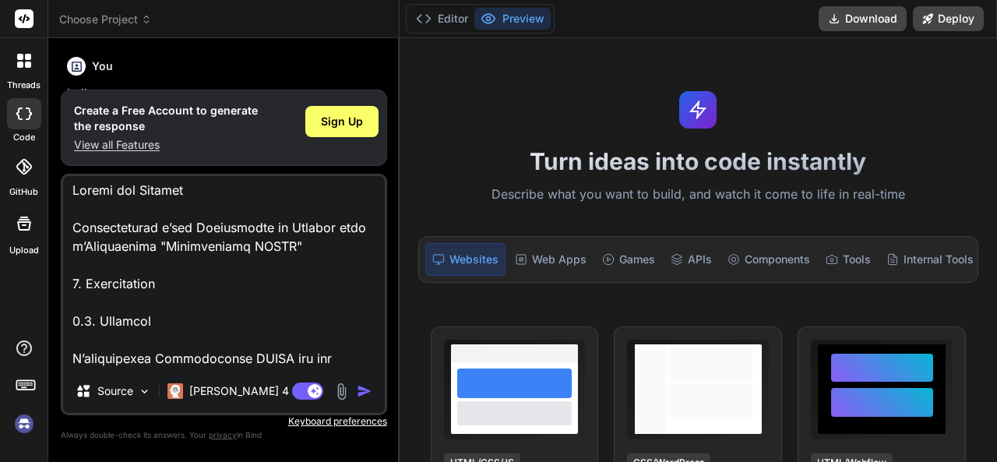
scroll to position [0, 0]
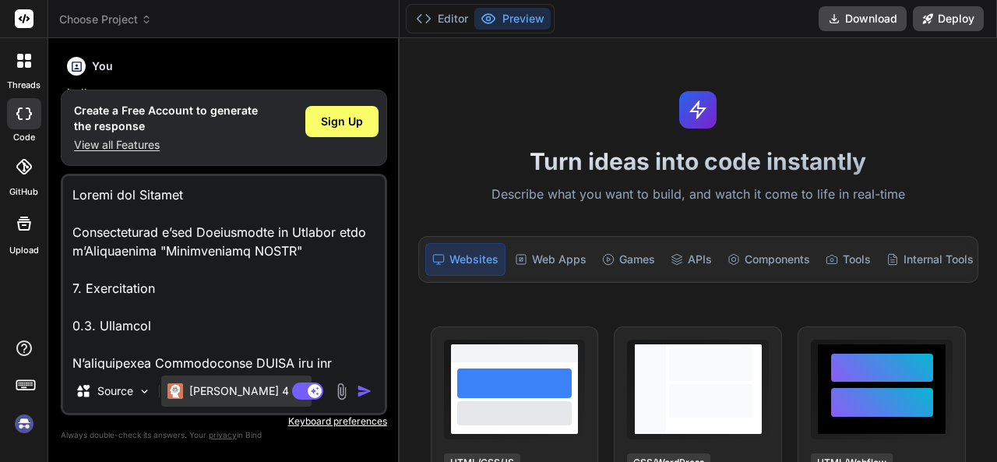
click at [199, 396] on p "[PERSON_NAME] 4 S.." at bounding box center [247, 391] width 116 height 16
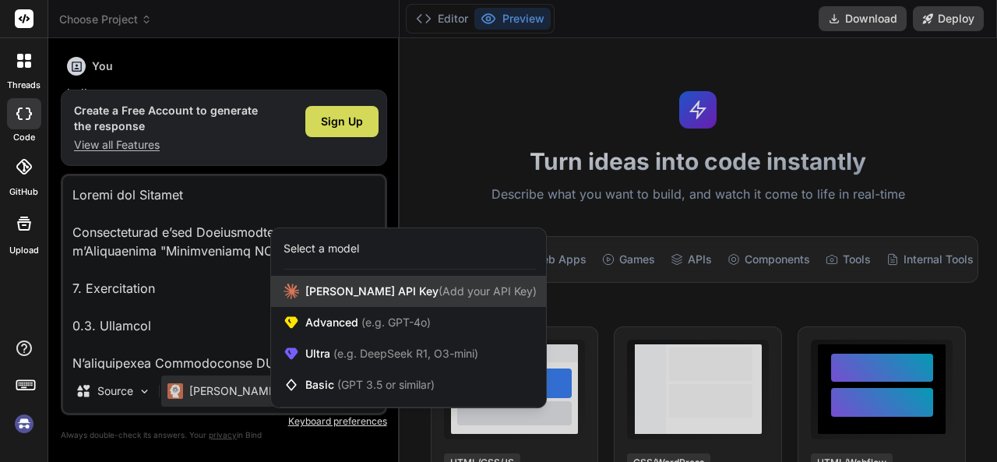
click at [330, 294] on span "[PERSON_NAME] Key (Add your API Key)" at bounding box center [420, 291] width 231 height 16
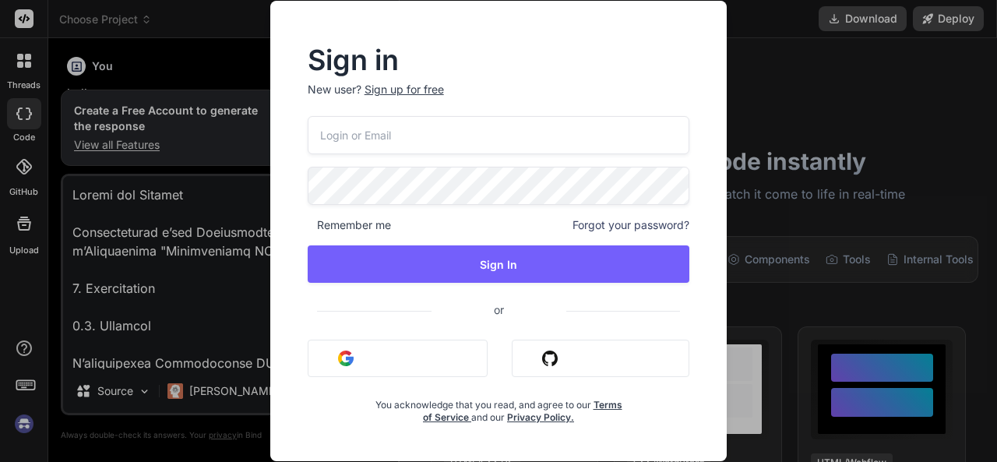
click at [830, 224] on div "Sign in New user? Sign up for free Remember me Forgot your password? Sign In or…" at bounding box center [498, 231] width 997 height 462
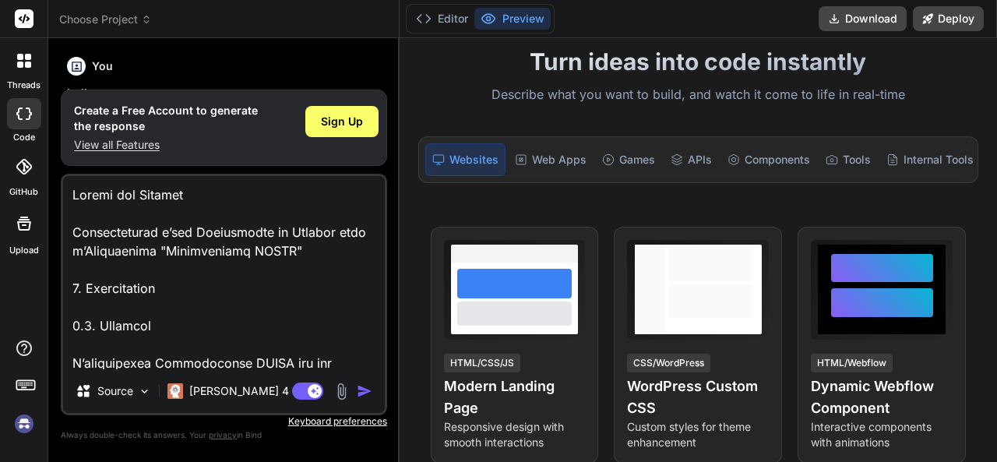
scroll to position [48, 0]
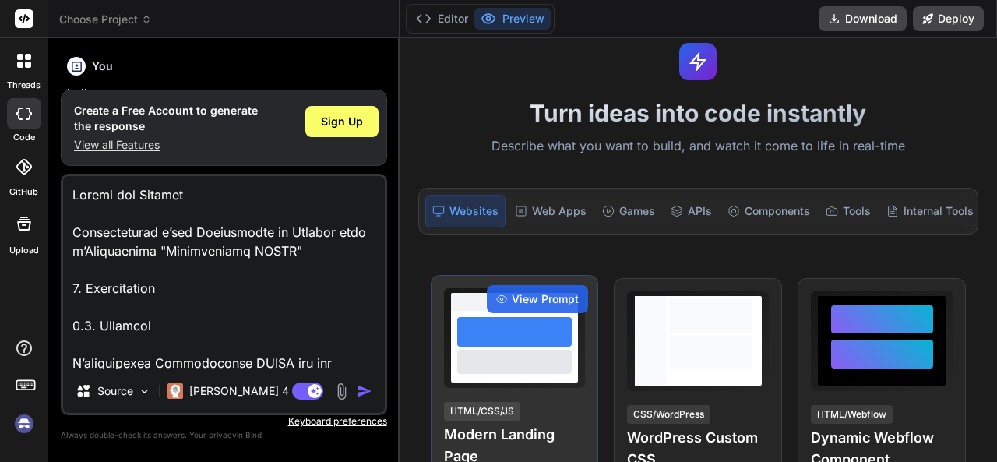
click at [499, 368] on div at bounding box center [514, 361] width 115 height 23
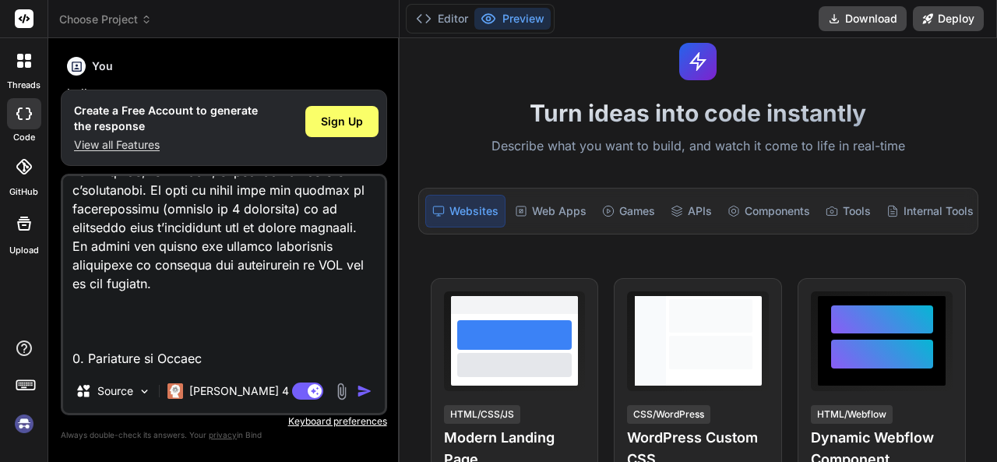
scroll to position [1181, 0]
click at [28, 68] on div at bounding box center [24, 60] width 33 height 33
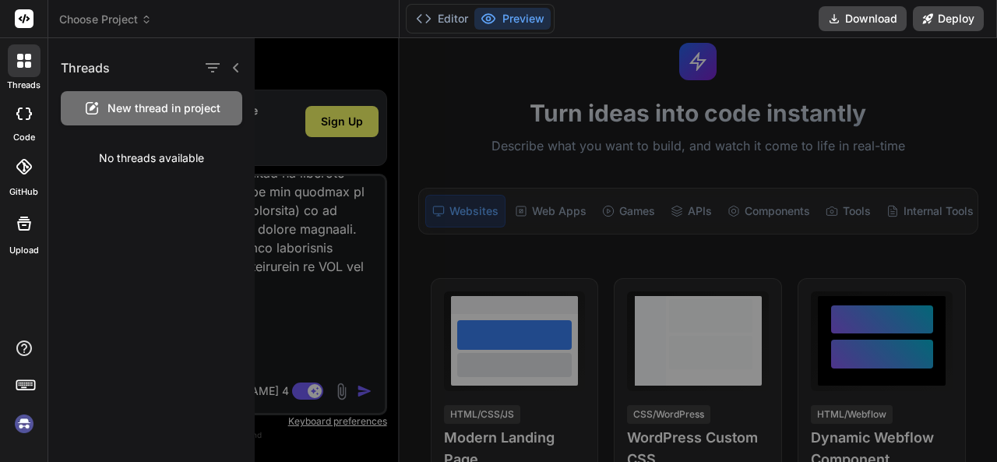
click at [18, 115] on icon at bounding box center [19, 113] width 6 height 12
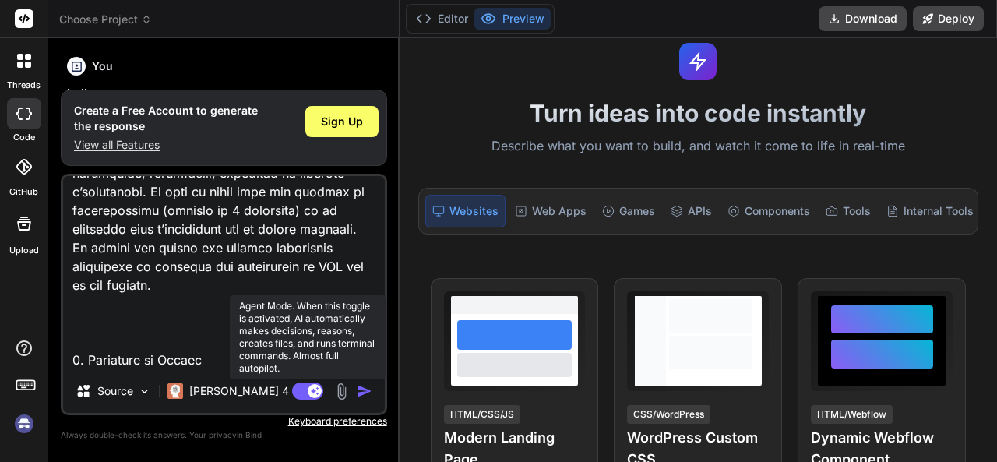
click at [316, 393] on rect at bounding box center [315, 391] width 14 height 14
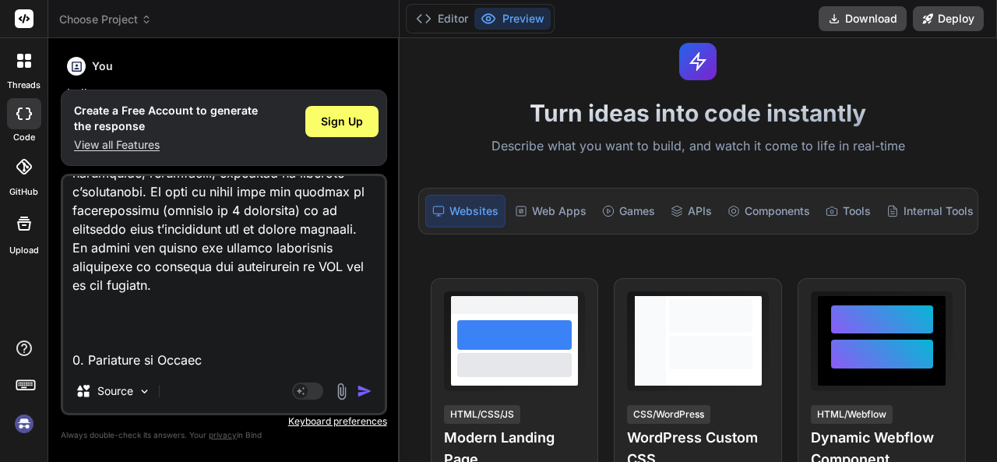
click at [364, 388] on img "button" at bounding box center [365, 391] width 16 height 16
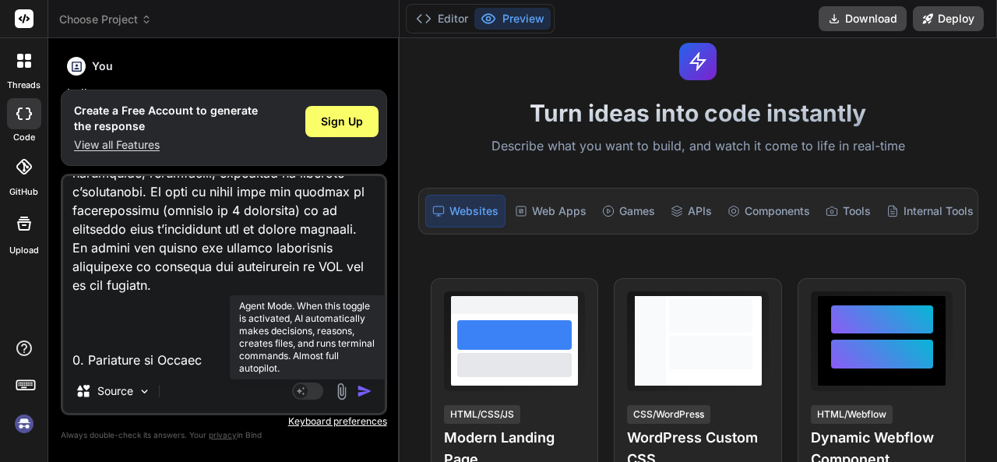
click at [305, 390] on rect at bounding box center [301, 391] width 14 height 14
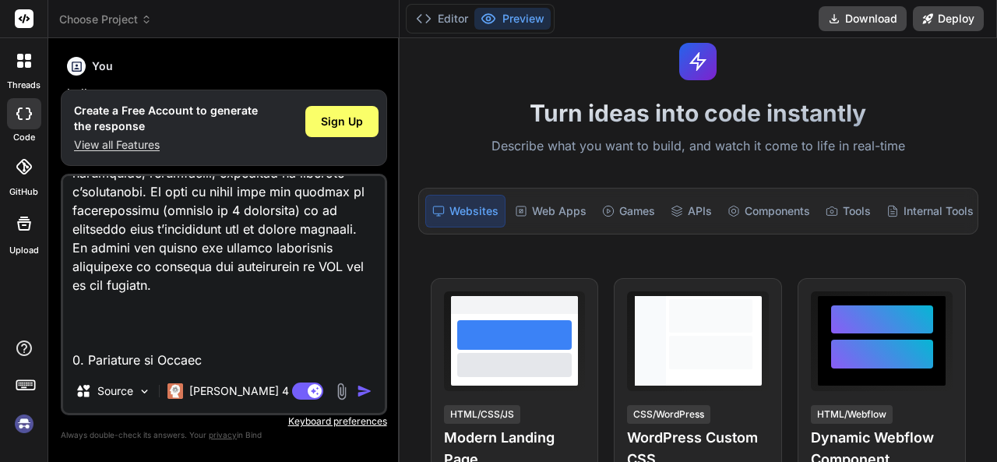
click at [287, 316] on textarea at bounding box center [224, 272] width 322 height 193
click at [368, 386] on img "button" at bounding box center [365, 391] width 16 height 16
click at [132, 146] on p "View all Features" at bounding box center [166, 145] width 184 height 16
